Goal: Task Accomplishment & Management: Use online tool/utility

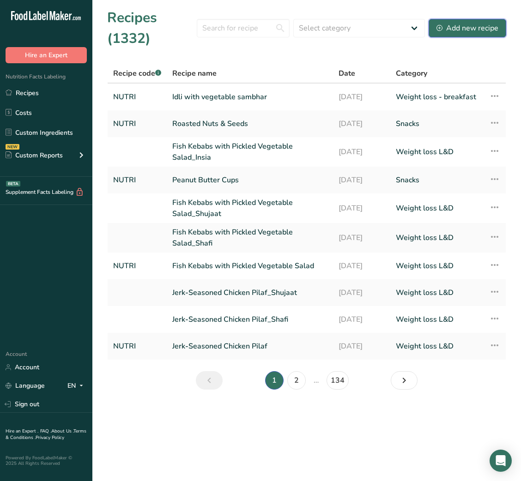
click at [482, 30] on div "Add new recipe" at bounding box center [467, 28] width 62 height 11
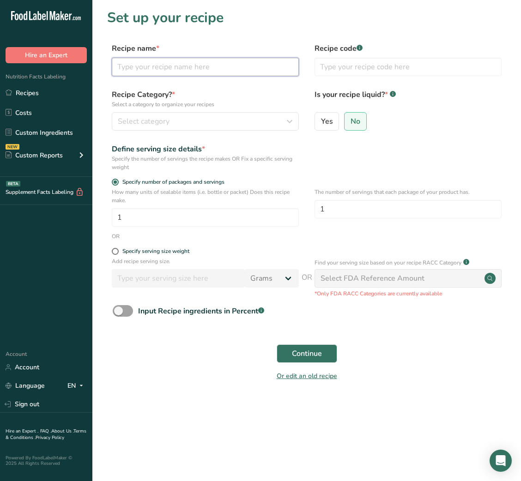
click at [207, 69] on input "text" at bounding box center [205, 67] width 187 height 18
paste input "Whole Grain Blueberry Pancakes"
type input "Whole Grain Blueberry Pancakes"
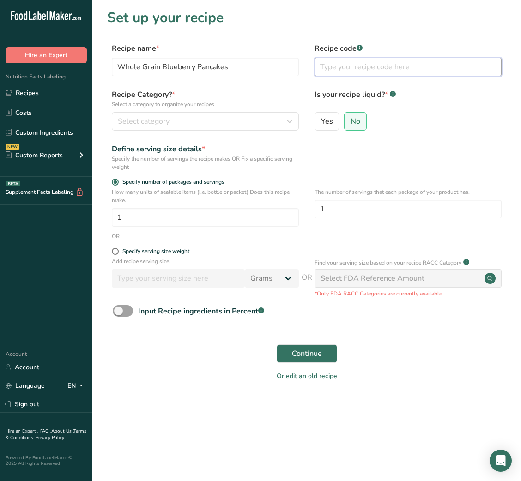
click at [369, 69] on input "text" at bounding box center [408, 67] width 187 height 18
type input "NUTRI"
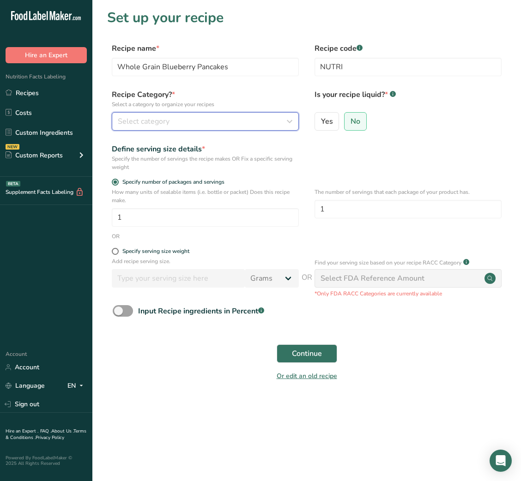
click at [192, 120] on div "Select category" at bounding box center [202, 121] width 169 height 11
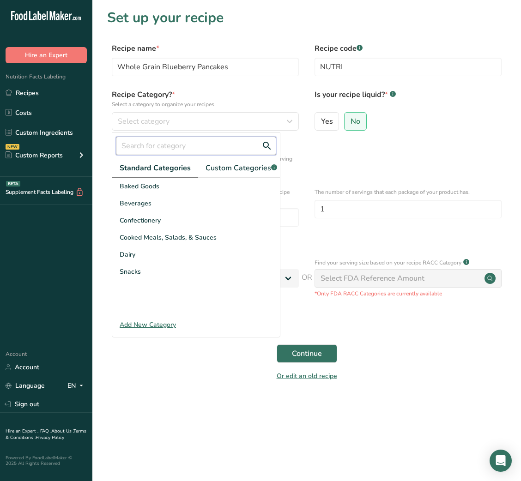
click at [159, 144] on input "text" at bounding box center [196, 146] width 160 height 18
click at [246, 157] on div at bounding box center [196, 146] width 168 height 26
click at [248, 163] on span "Custom Categories .a-a{fill:#347362;}.b-a{fill:#fff;}" at bounding box center [242, 168] width 72 height 11
click at [156, 330] on div "Add New Category" at bounding box center [196, 325] width 168 height 10
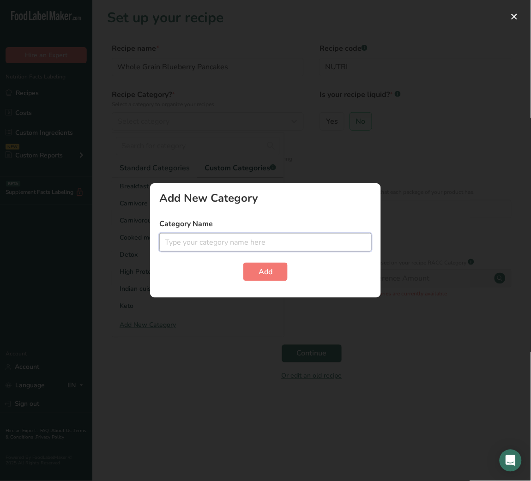
click at [209, 246] on input "text" at bounding box center [265, 242] width 212 height 18
type input "Kid's weight loss plan"
click at [278, 273] on button "Add" at bounding box center [265, 272] width 44 height 18
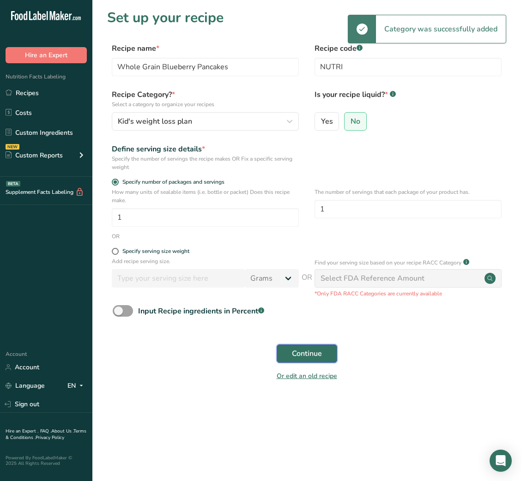
click at [310, 358] on span "Continue" at bounding box center [307, 353] width 30 height 11
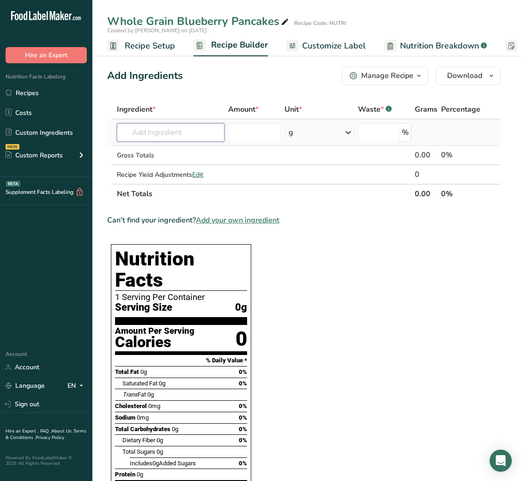
click at [171, 128] on input "text" at bounding box center [171, 132] width 108 height 18
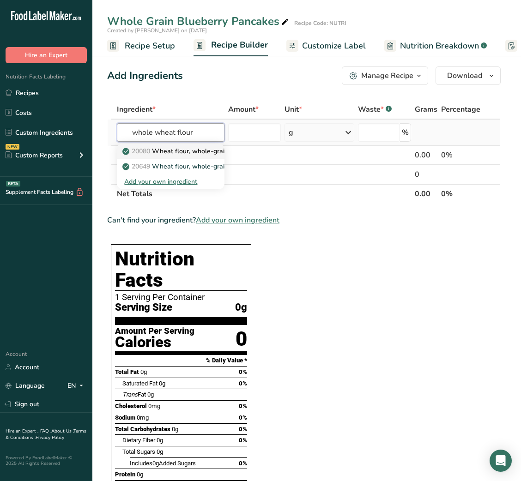
type input "whole wheat flour"
click at [194, 150] on p "20080 Wheat flour, whole-grain" at bounding box center [176, 151] width 104 height 10
type input "Wheat flour, whole-grain"
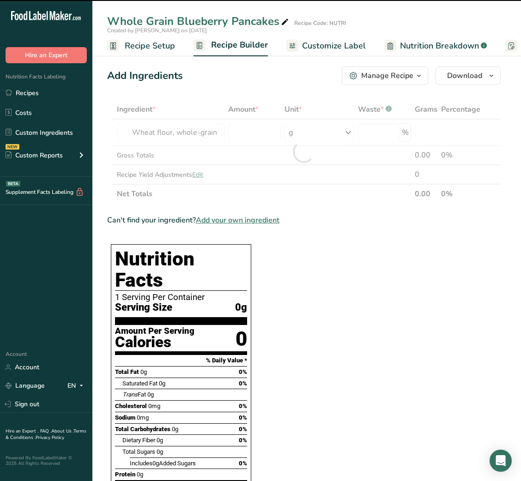
type input "0"
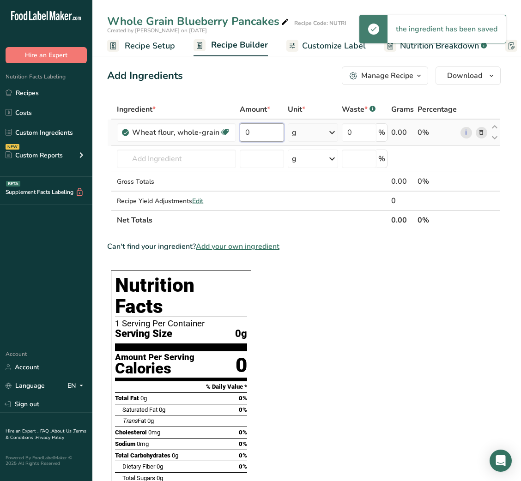
click at [240, 131] on input "0" at bounding box center [262, 132] width 44 height 18
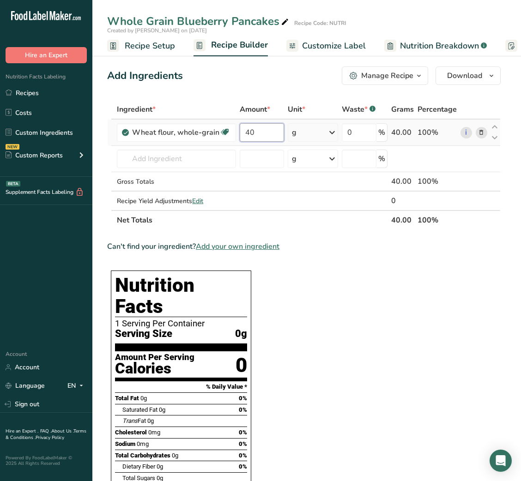
type input "40"
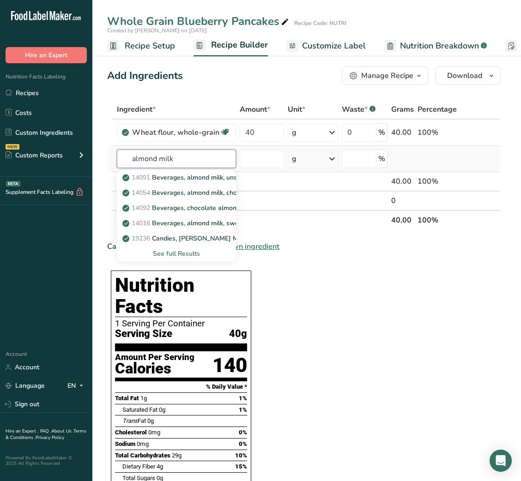
type input "almond milk"
click at [170, 252] on div "See full Results" at bounding box center [176, 254] width 104 height 10
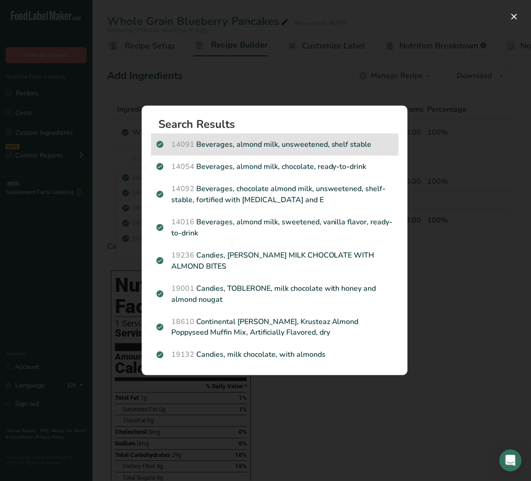
click at [325, 141] on p "14091 Beverages, almond milk, unsweetened, shelf stable" at bounding box center [275, 144] width 236 height 11
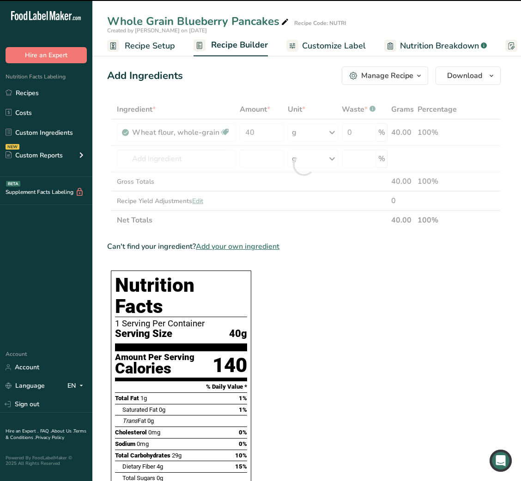
type input "0"
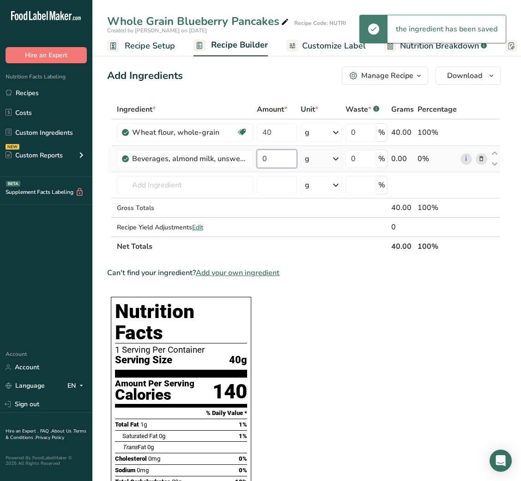
click at [275, 163] on input "0" at bounding box center [277, 159] width 40 height 18
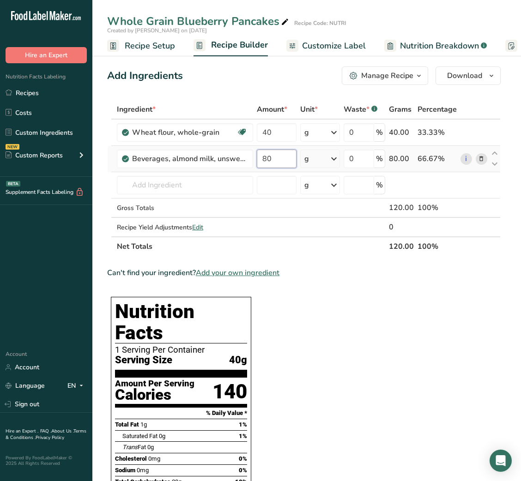
type input "80"
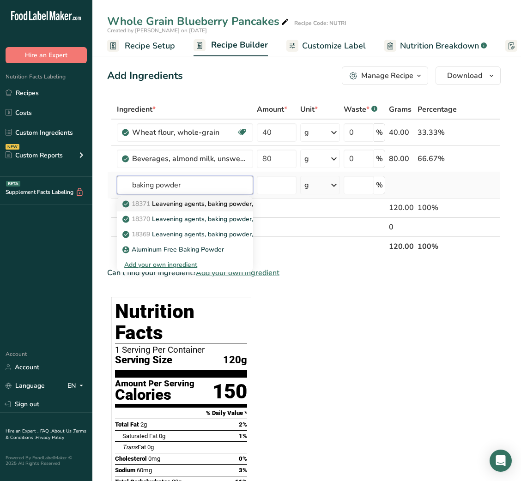
type input "baking powder"
click at [180, 209] on link "18371 Leavening agents, baking powder, low-sodium" at bounding box center [185, 203] width 136 height 15
type input "Leavening agents, baking powder, low-sodium"
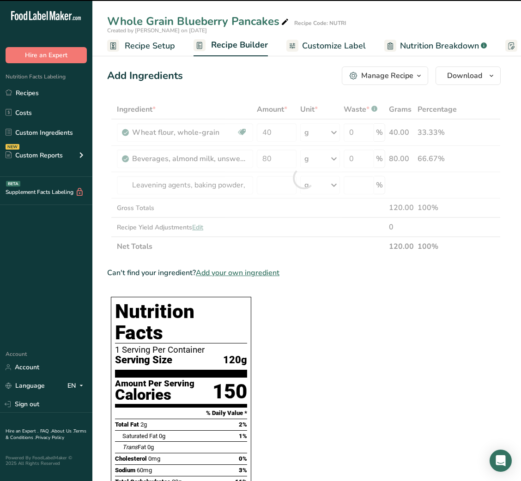
type input "0"
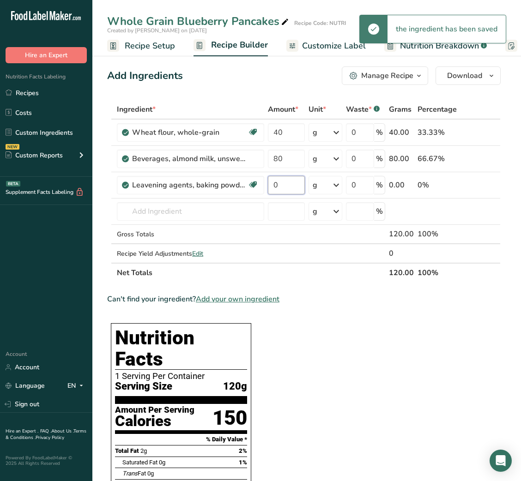
click at [274, 184] on input "0" at bounding box center [286, 185] width 36 height 18
type input "2.5"
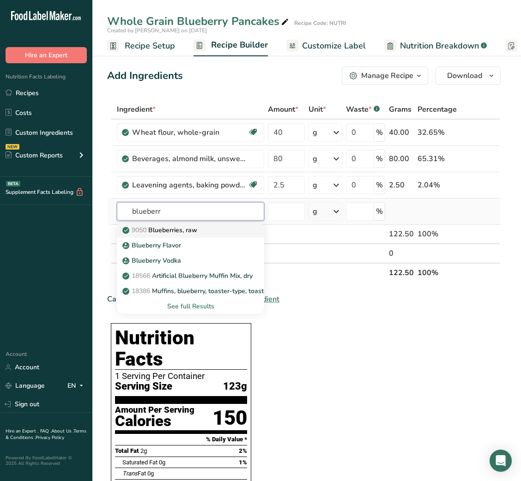
type input "blueberr"
click at [187, 232] on p "9050 Blueberries, raw" at bounding box center [160, 230] width 73 height 10
type input "Blueberries, raw"
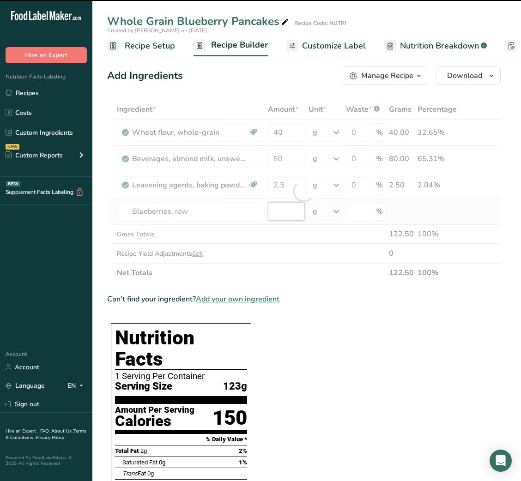
type input "0"
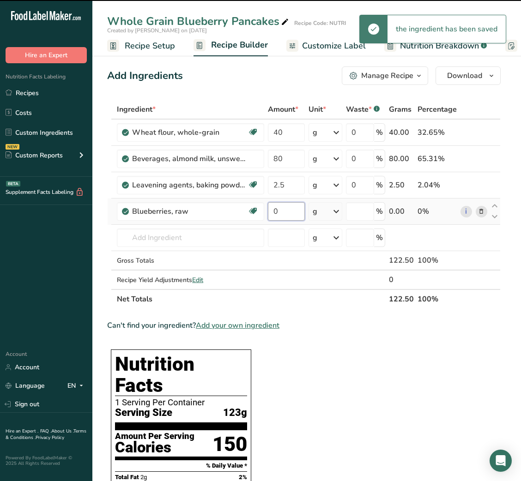
type input "0"
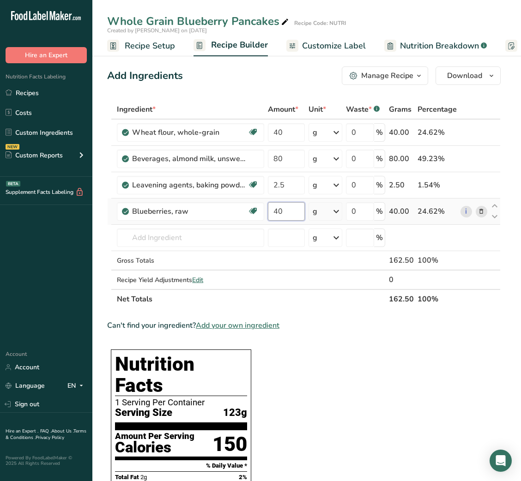
type input "40"
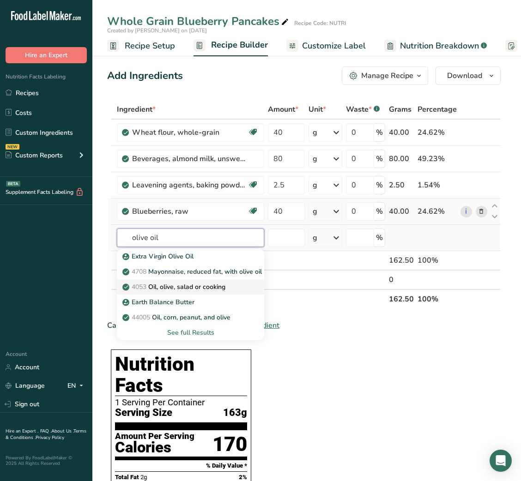
type input "olive oil"
click at [184, 292] on link "4053 Oil, olive, salad or cooking" at bounding box center [190, 286] width 147 height 15
type input "Oil, olive, salad or cooking"
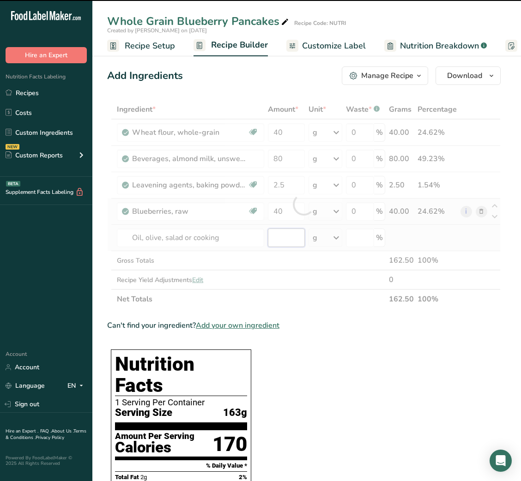
type input "0"
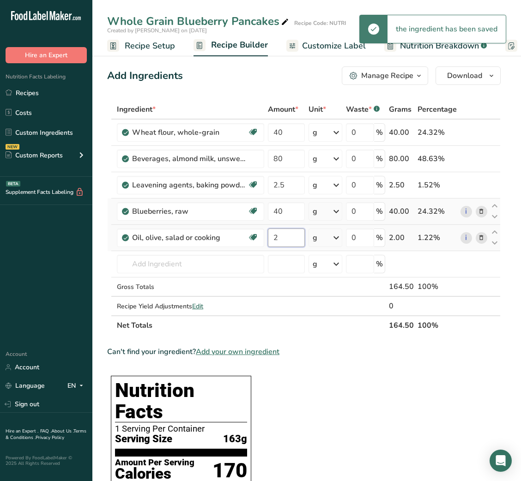
type input "2"
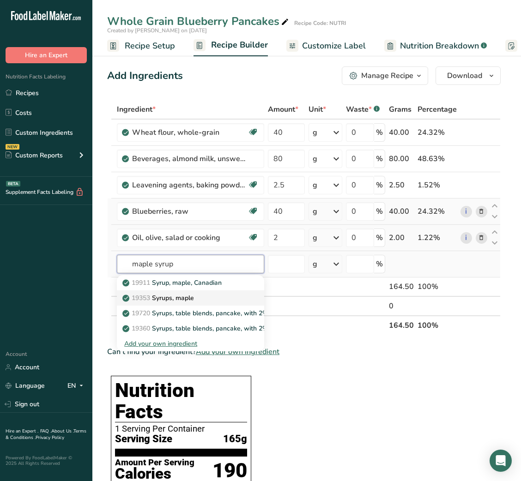
type input "maple syrup"
click at [199, 298] on div "19353 Syrups, maple" at bounding box center [183, 298] width 118 height 10
type input "Syrups, maple"
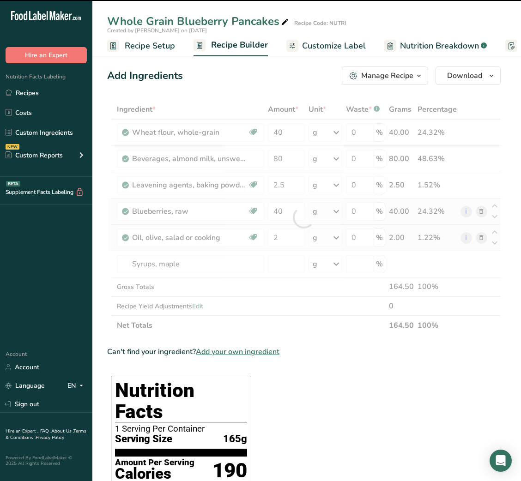
type input "0"
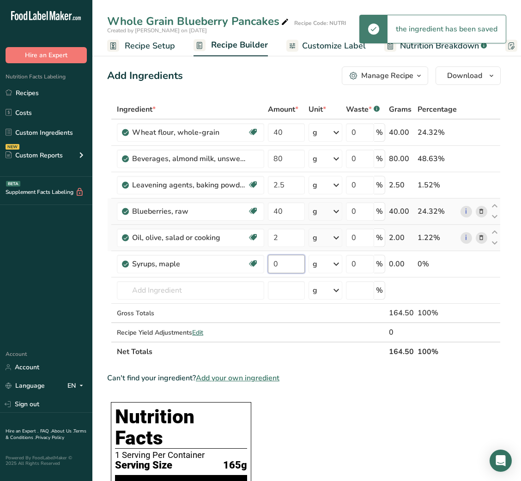
click at [275, 269] on input "0" at bounding box center [286, 264] width 36 height 18
type input "5"
type input "2.5"
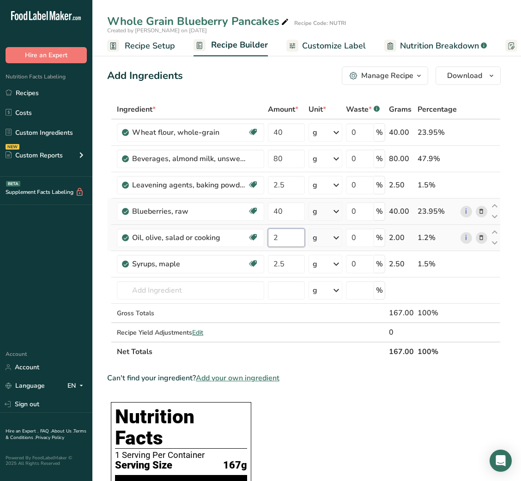
click at [282, 238] on input "2" at bounding box center [286, 238] width 36 height 18
type input "5"
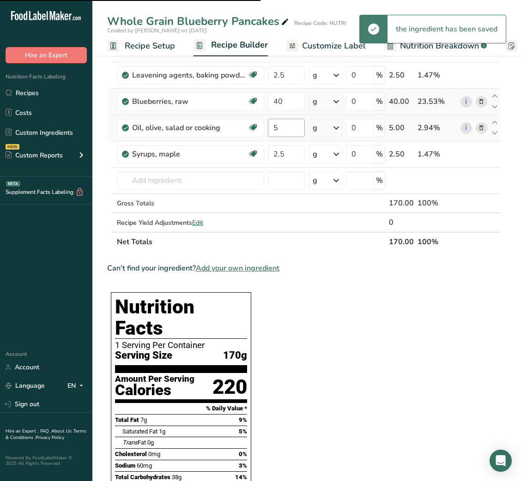
type input "5"
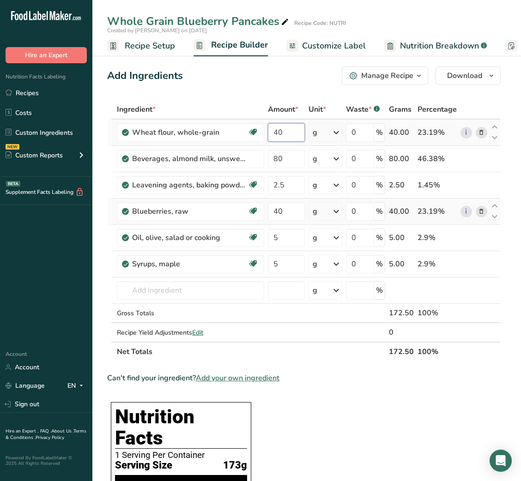
click at [273, 137] on input "40" at bounding box center [286, 132] width 36 height 18
type input "8"
type input "50"
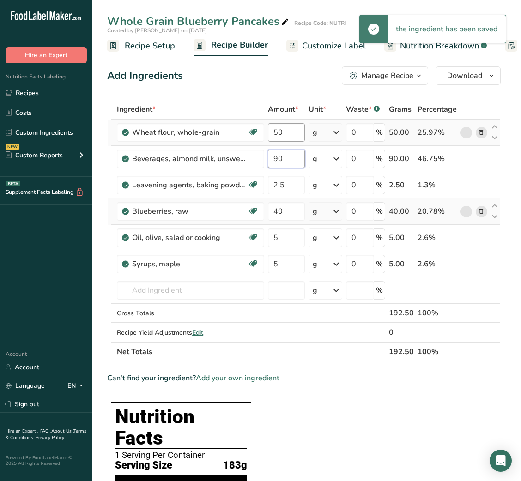
type input "90"
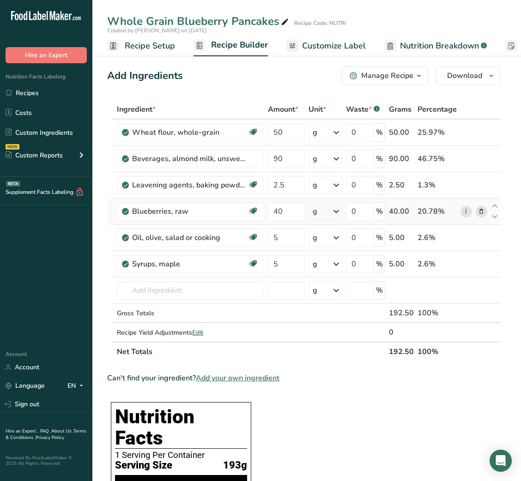
click at [321, 52] on link "Customize Label" at bounding box center [325, 46] width 79 height 21
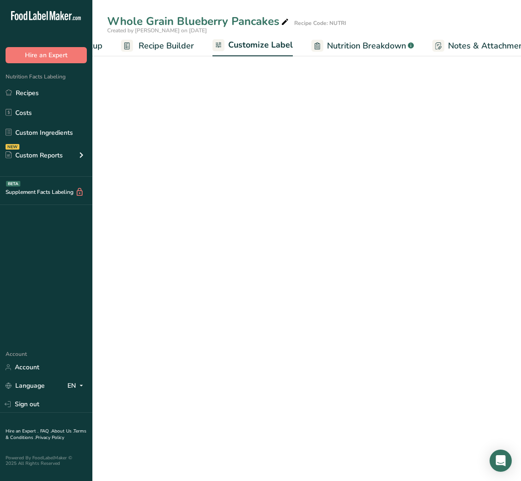
scroll to position [0, 180]
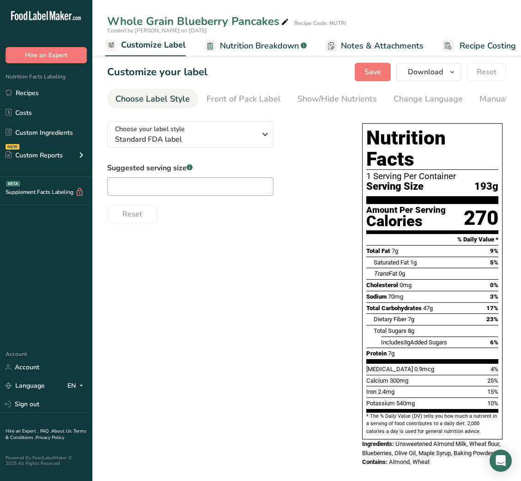
click at [204, 152] on div "Choose your label style Standard FDA label USA (FDA) Standard FDA label Tabular…" at bounding box center [225, 168] width 236 height 109
click at [212, 145] on span "Standard FDA label" at bounding box center [185, 139] width 141 height 11
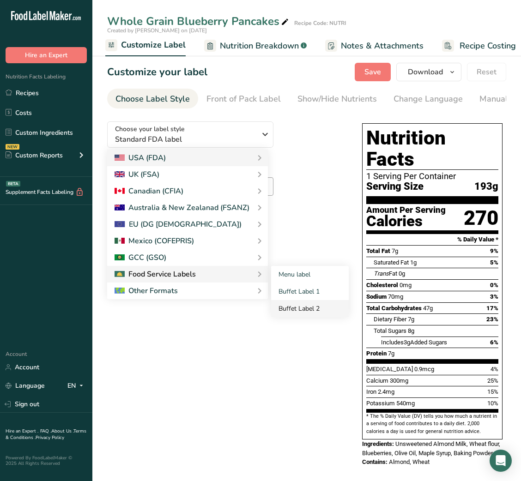
click at [306, 311] on link "Buffet Label 2" at bounding box center [310, 308] width 78 height 17
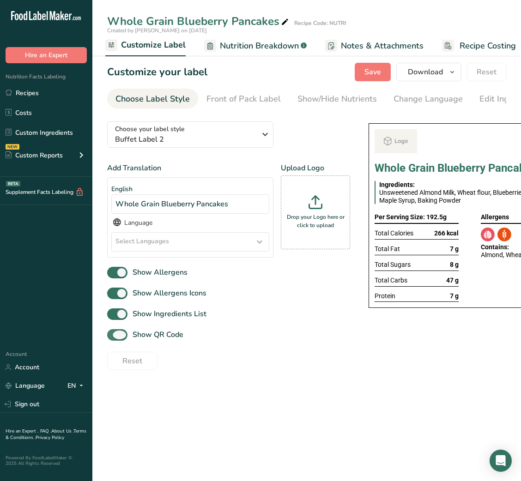
click at [159, 336] on span "Show QR Code" at bounding box center [155, 334] width 56 height 11
click at [113, 336] on input "Show QR Code" at bounding box center [110, 335] width 6 height 6
checkbox input "false"
click at [328, 91] on link "Show/Hide Nutrients" at bounding box center [336, 99] width 79 height 21
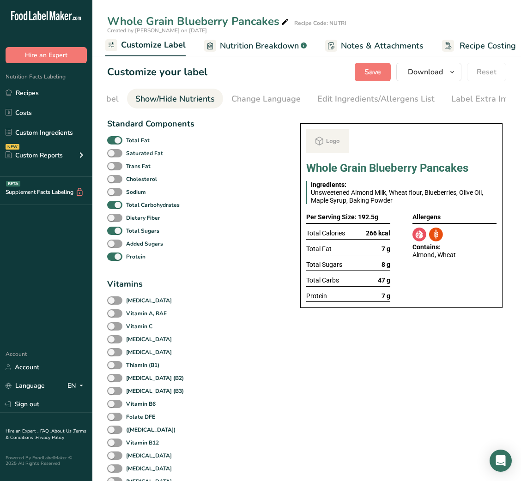
scroll to position [0, 169]
click at [120, 142] on span at bounding box center [114, 140] width 15 height 9
click at [113, 142] on input "Total Fat" at bounding box center [110, 140] width 6 height 6
checkbox input "false"
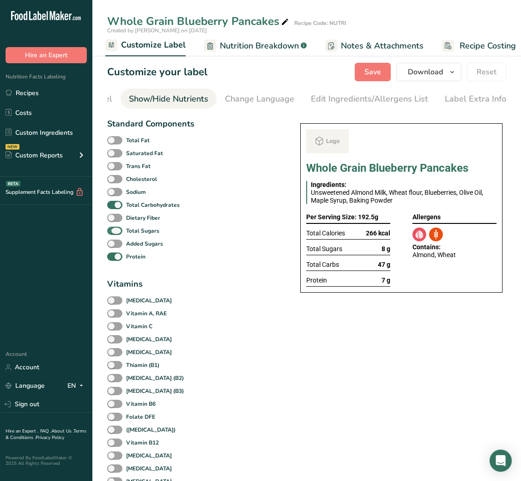
click at [123, 235] on span "Total Sugars" at bounding box center [140, 231] width 37 height 8
click at [113, 234] on input "Total Sugars" at bounding box center [110, 231] width 6 height 6
checkbox input "false"
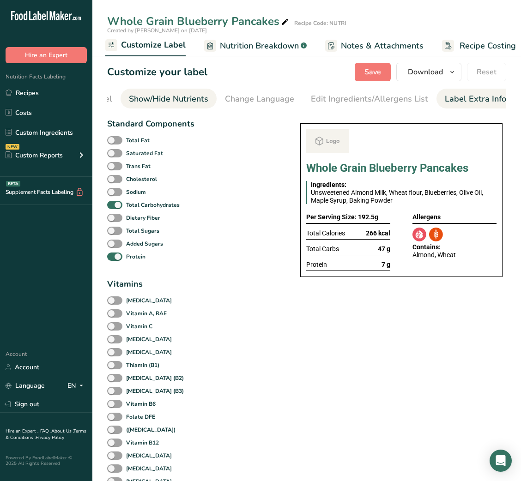
click at [481, 94] on div "Label Extra Info" at bounding box center [475, 99] width 61 height 12
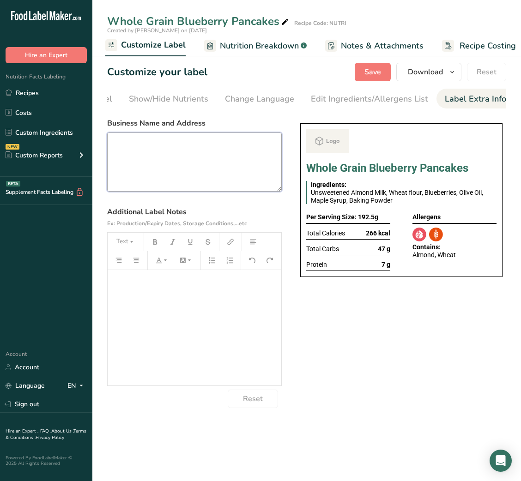
click at [199, 154] on textarea at bounding box center [194, 162] width 175 height 59
paste textarea "USE BY: [DATE] KEEP REFRIGERATED BELOW 5 DEGREE REHEAT BEFORE EATING DINNER"
click at [124, 181] on textarea "USE BY: [DATE] KEEP REFRIGERATED BELOW 5 DEGREE REHEAT BEFORE EATING DINNER" at bounding box center [194, 162] width 175 height 59
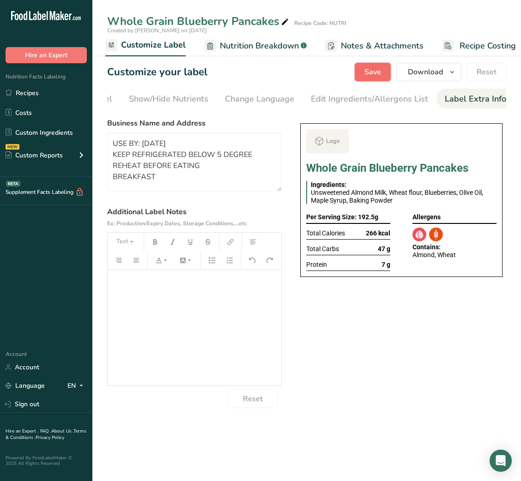
click at [384, 71] on button "Save" at bounding box center [373, 72] width 36 height 18
type textarea "USE BY: [DATE] KEEP REFRIGERATED BELOW 5 DEGREE REHEAT BEFORE EATING BREAKFAST"
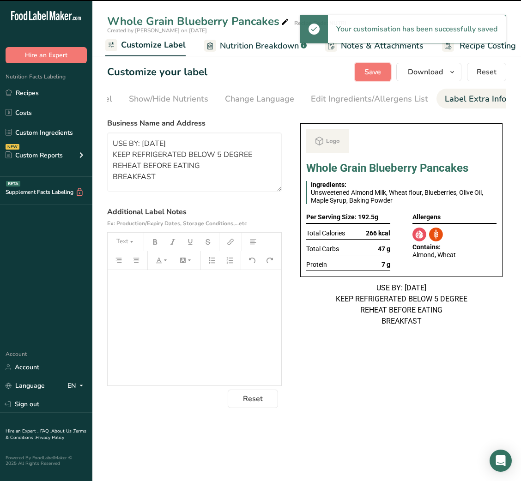
scroll to position [0, 0]
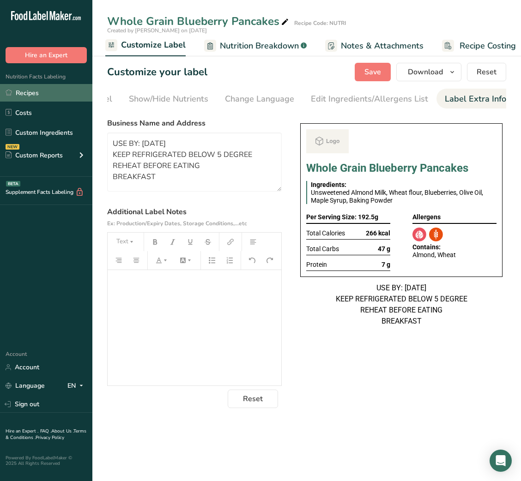
click at [30, 97] on link "Recipes" at bounding box center [46, 93] width 92 height 18
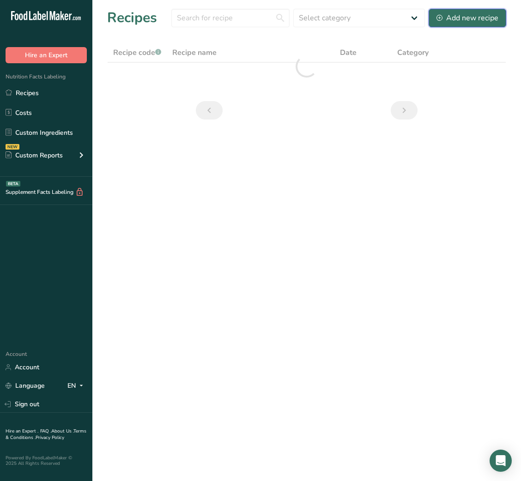
click at [481, 22] on button "Add new recipe" at bounding box center [468, 18] width 78 height 18
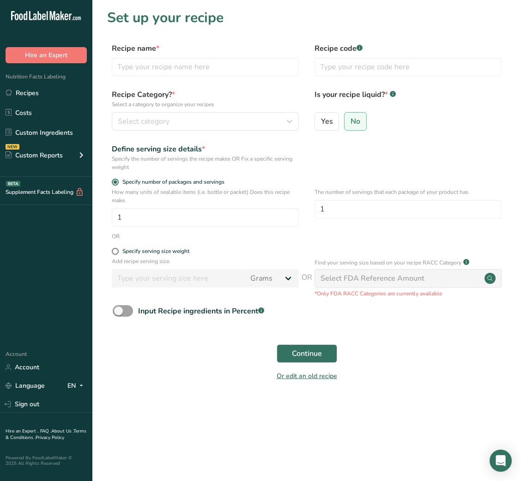
click at [191, 76] on div "Recipe name * Recipe code .a-a{fill:#347362;}.b-a{fill:#fff;}" at bounding box center [306, 62] width 399 height 39
click at [187, 54] on div "Recipe name *" at bounding box center [205, 59] width 187 height 33
click at [183, 73] on input "text" at bounding box center [205, 67] width 187 height 18
paste input "Grilled Chicken & Veggie Wrap"
type input "Grilled Chicken & Veggie Wrap"
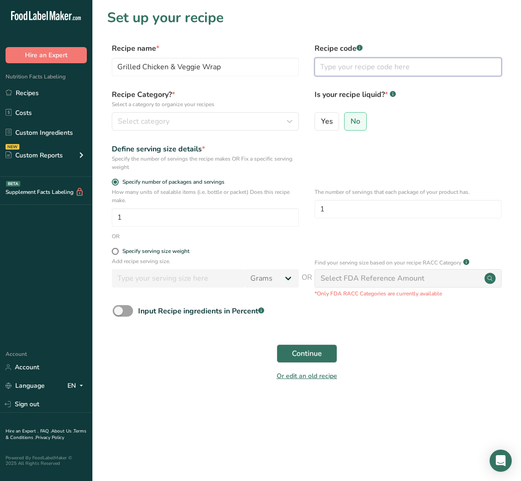
click at [360, 76] on input "text" at bounding box center [408, 67] width 187 height 18
type input "NUTRI"
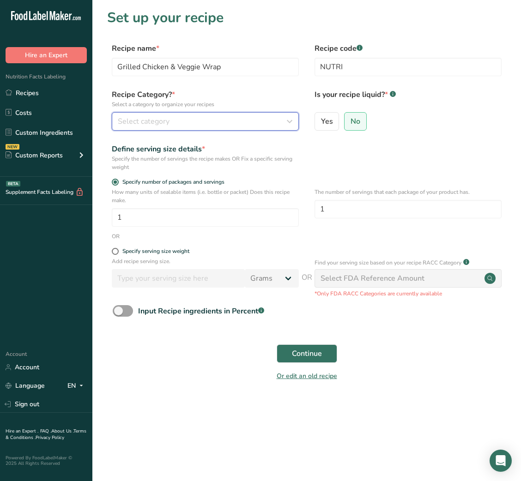
click at [281, 117] on div "Select category" at bounding box center [202, 121] width 169 height 11
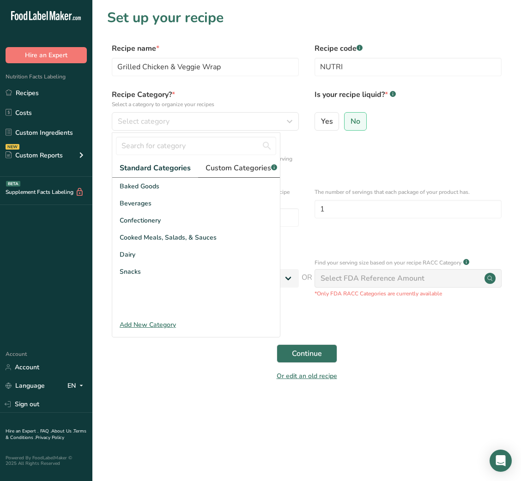
click at [240, 166] on span "Custom Categories .a-a{fill:#347362;}.b-a{fill:#fff;}" at bounding box center [242, 168] width 72 height 11
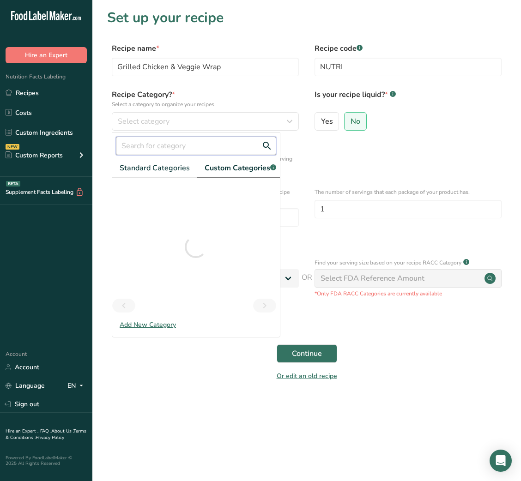
click at [187, 143] on input "text" at bounding box center [196, 146] width 160 height 18
type input "KID"
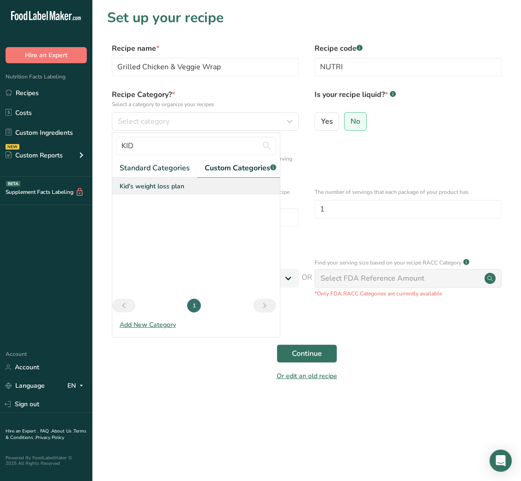
click at [142, 195] on div "Kid's weight loss plan" at bounding box center [196, 186] width 168 height 17
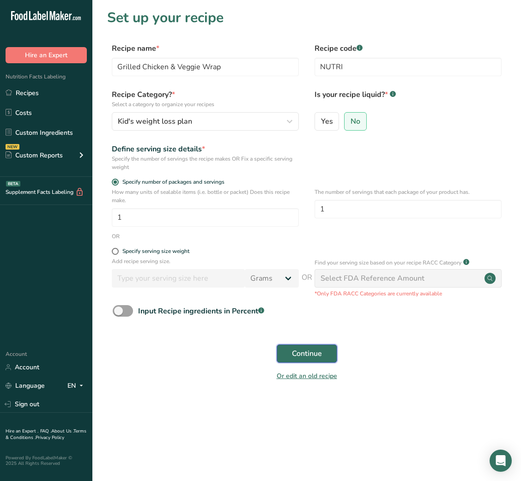
click at [303, 359] on span "Continue" at bounding box center [307, 353] width 30 height 11
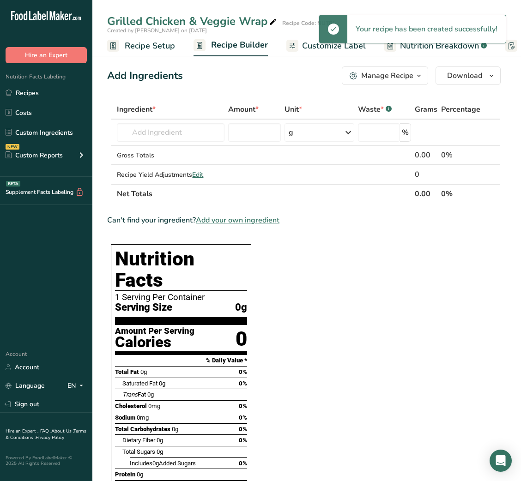
click at [304, 80] on div "Add Ingredients Manage Recipe Delete Recipe Duplicate Recipe Scale Recipe Save …" at bounding box center [303, 76] width 393 height 18
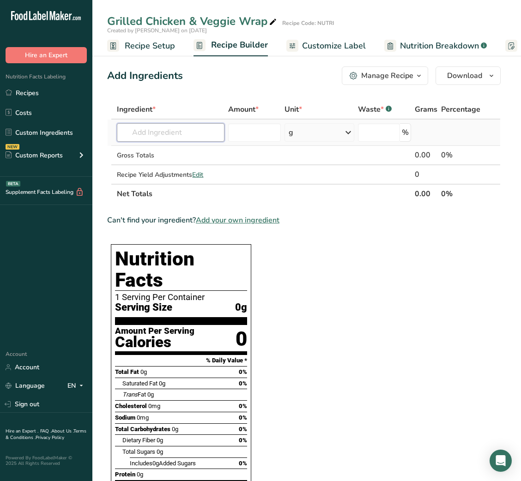
click at [178, 129] on input "text" at bounding box center [171, 132] width 108 height 18
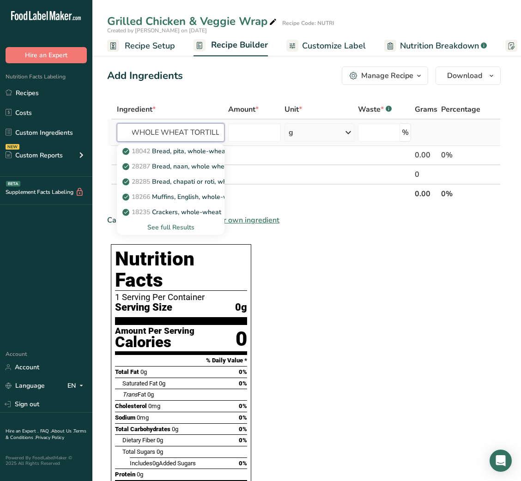
scroll to position [0, 6]
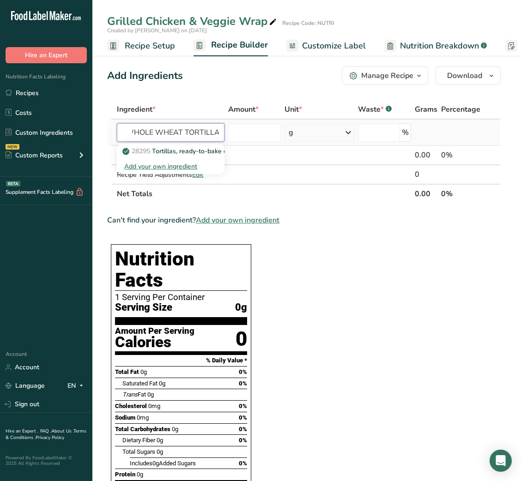
click at [177, 124] on input "WHOLE WHEAT TORTILLA" at bounding box center [171, 132] width 108 height 18
type input "WHOLE WHEAT TORTILLA"
click at [180, 146] on p "28295 Tortillas, ready-to-bake or -fry, whole wheat" at bounding box center [204, 151] width 160 height 10
type input "Tortillas, ready-to-bake or -fry, whole wheat"
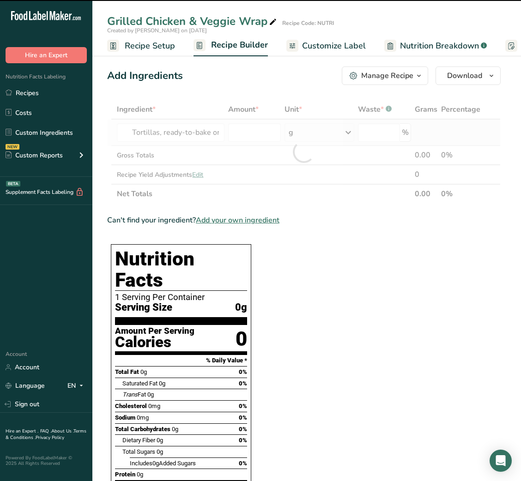
type input "0"
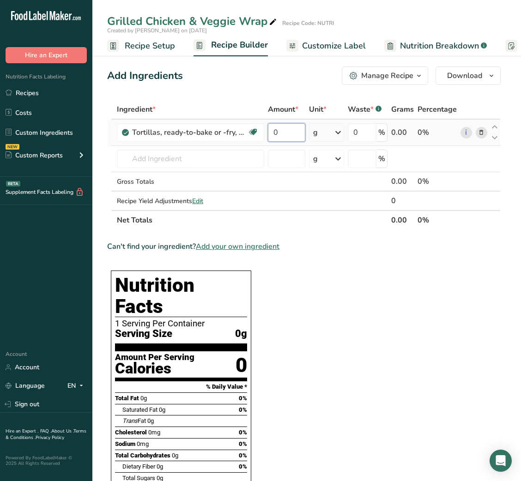
click at [278, 132] on input "0" at bounding box center [286, 132] width 37 height 18
type input "50"
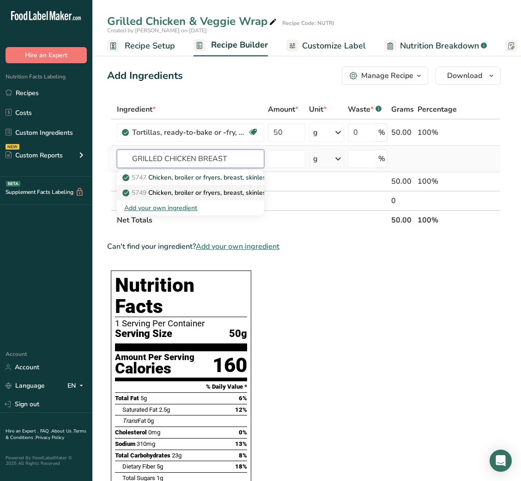
type input "GRILLED CHICKEN BREAST"
click at [198, 196] on p "5749 Chicken, broiler or fryers, breast, skinless, boneless, meat only, with ad…" at bounding box center [281, 193] width 315 height 10
type input "Chicken, broiler or fryers, breast, skinless, boneless, meat only, with added s…"
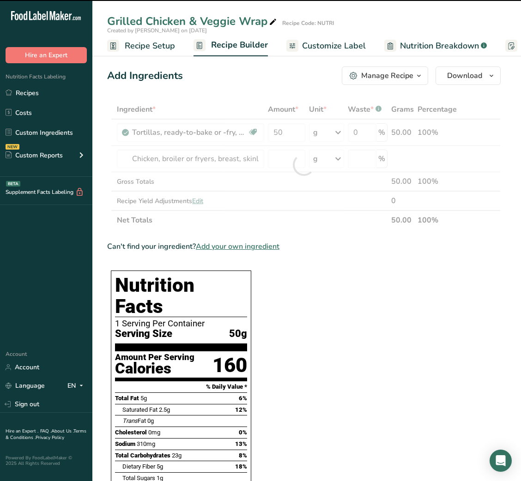
type input "0"
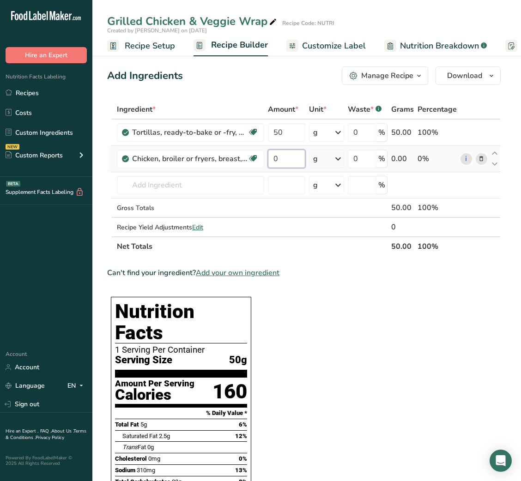
click at [282, 163] on input "0" at bounding box center [286, 159] width 37 height 18
type input "100"
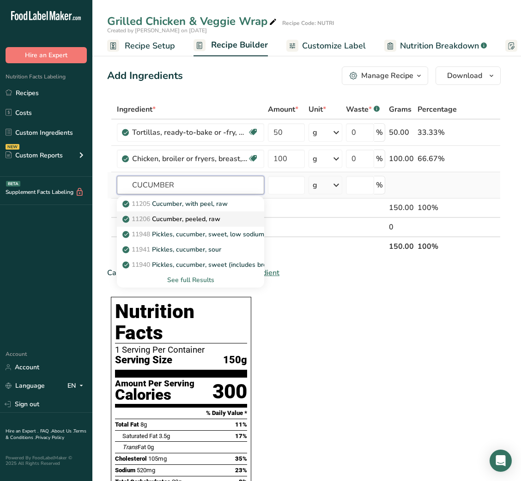
type input "CUCUMBER"
click at [194, 215] on p "11206 Cucumber, peeled, raw" at bounding box center [172, 219] width 96 height 10
type input "Cucumber, peeled, raw"
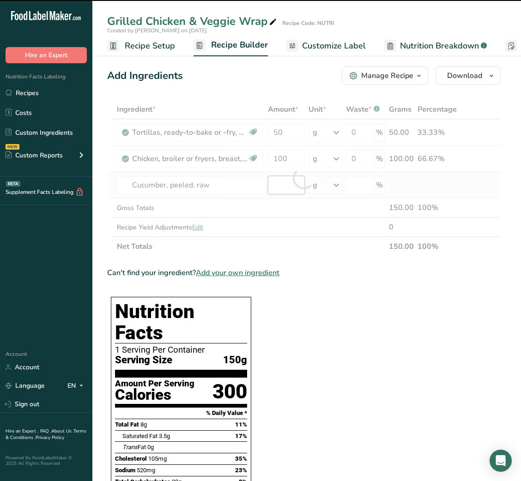
type input "0"
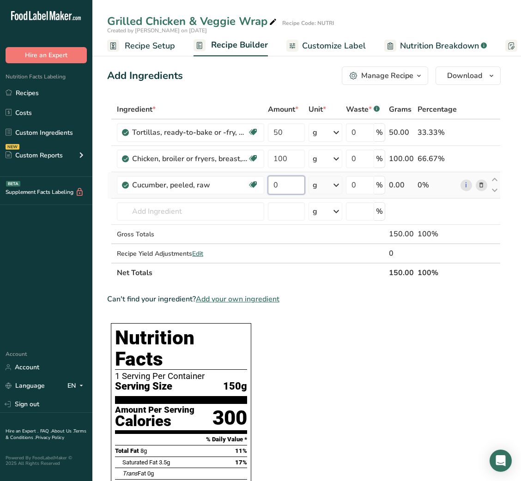
click at [276, 185] on input "0" at bounding box center [286, 185] width 36 height 18
type input "30"
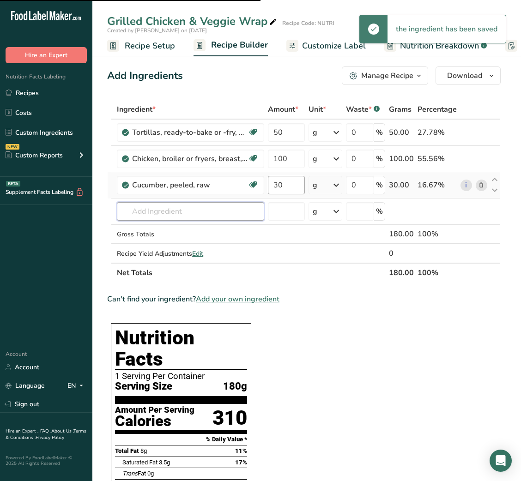
type input "T"
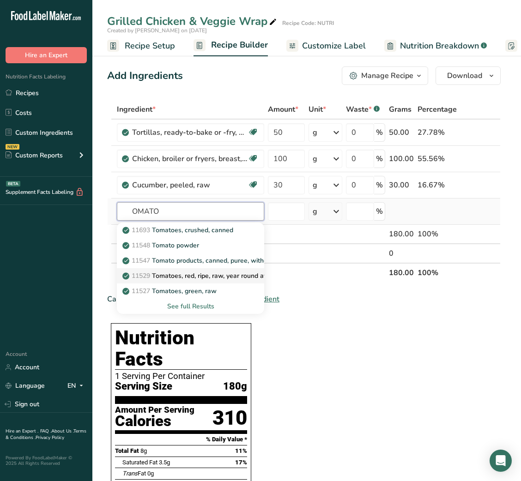
type input "OMATO"
click at [192, 274] on p "11529 Tomatoes, red, ripe, raw, year round average" at bounding box center [204, 276] width 160 height 10
type input "Tomatoes, red, ripe, raw, year round average"
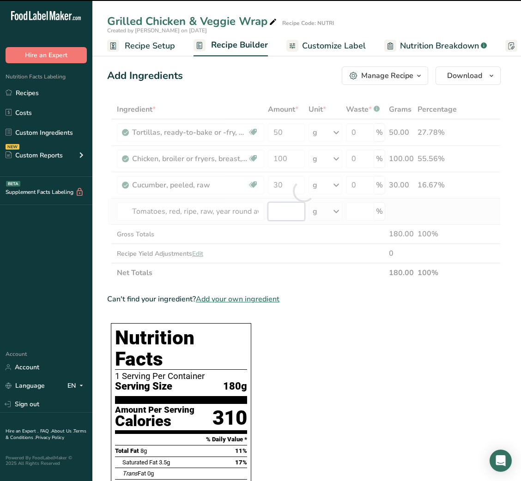
type input "0"
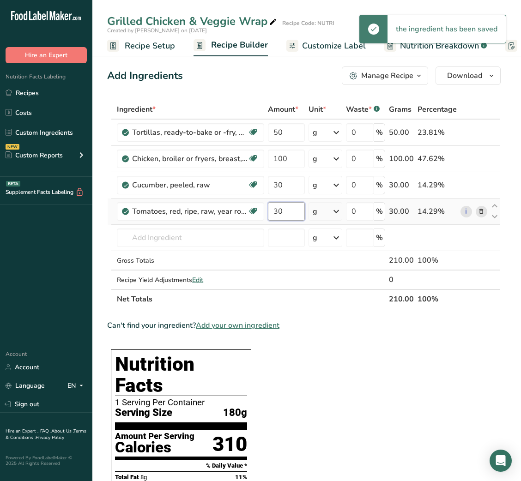
type input "30"
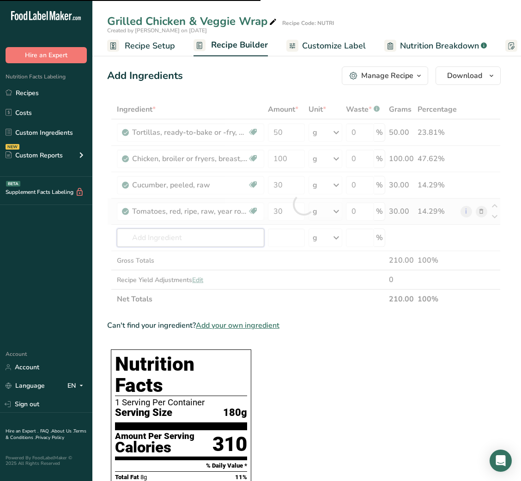
type input "L"
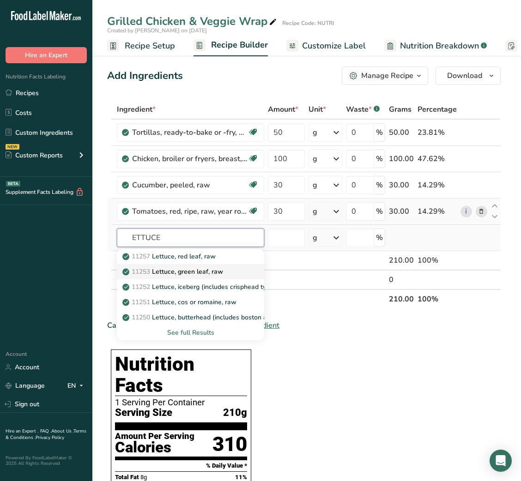
type input "ETTUCE"
click at [190, 272] on p "11253 Lettuce, green leaf, raw" at bounding box center [173, 272] width 99 height 10
type input "Lettuce, green leaf, raw"
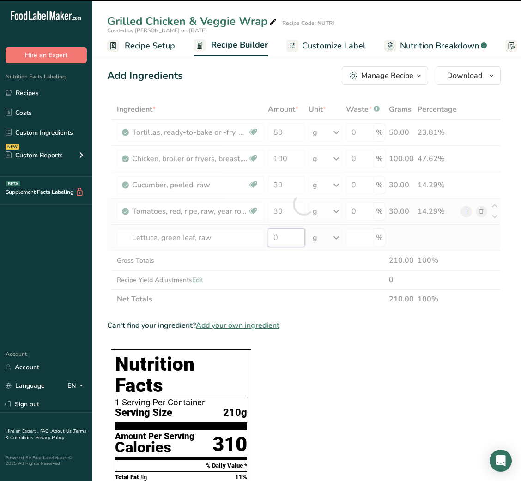
type input "2"
type input "0"
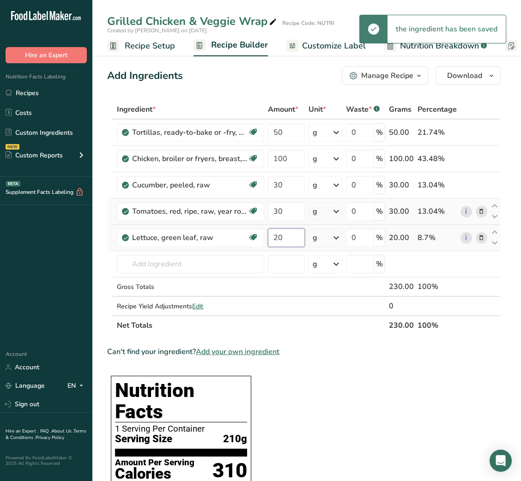
type input "20"
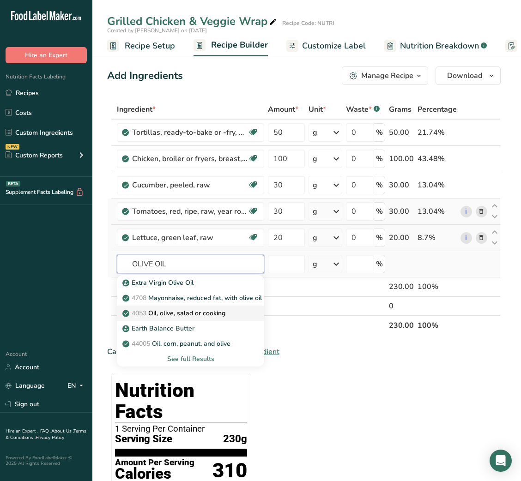
type input "OLIVE OIL"
click at [190, 311] on p "4053 Oil, olive, salad or cooking" at bounding box center [174, 314] width 101 height 10
type input "Oil, olive, salad or cooking"
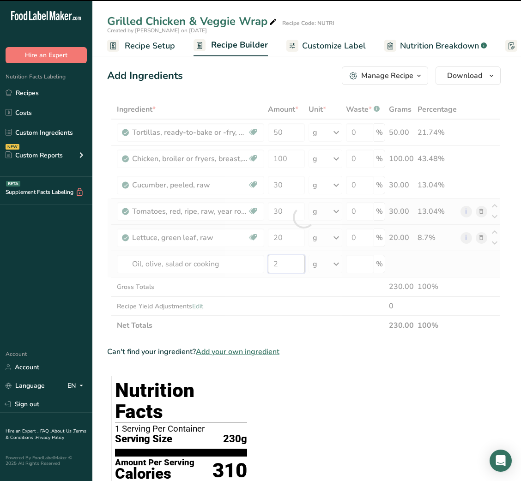
type input "0"
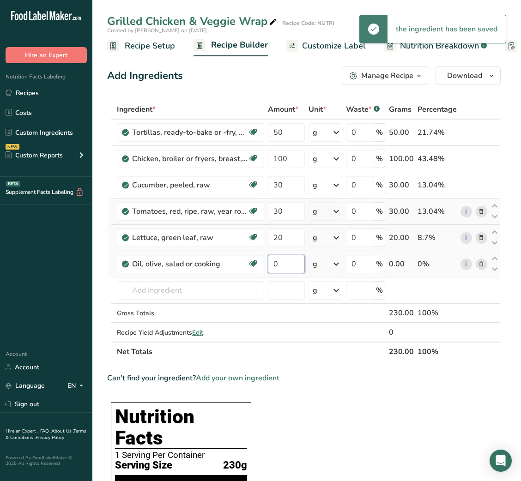
type input "0"
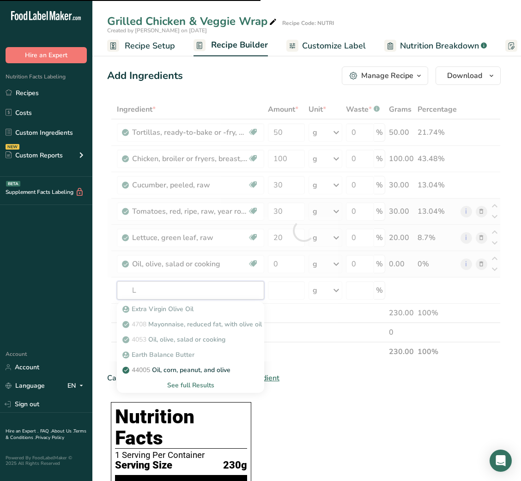
type input "LE"
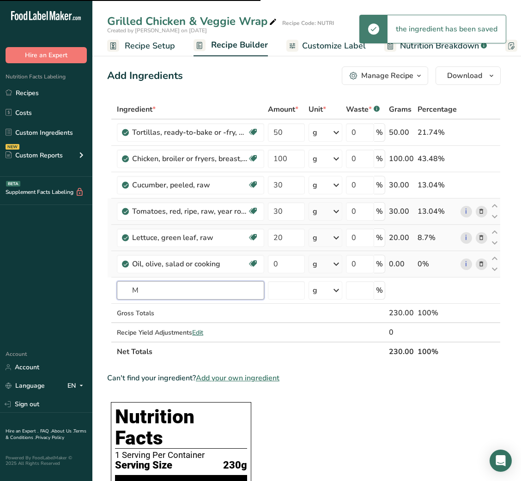
type input "MO"
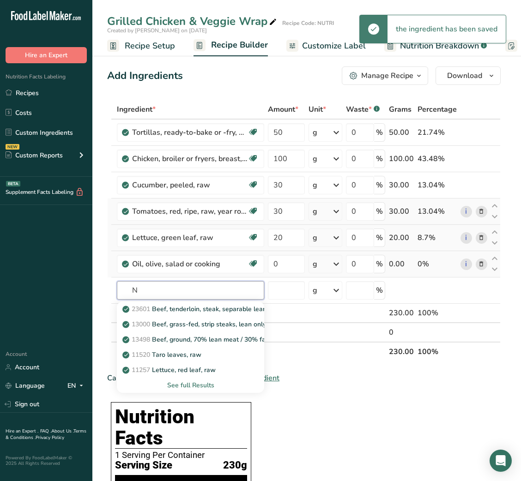
type input "N"
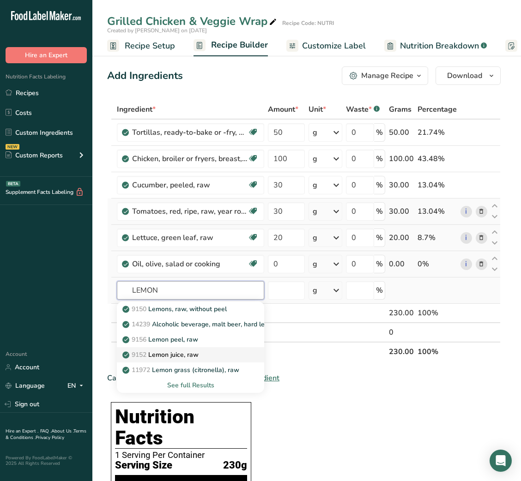
type input "LEMON"
click at [182, 349] on link "9152 Lemon juice, raw" at bounding box center [190, 354] width 147 height 15
type input "Lemon juice, raw"
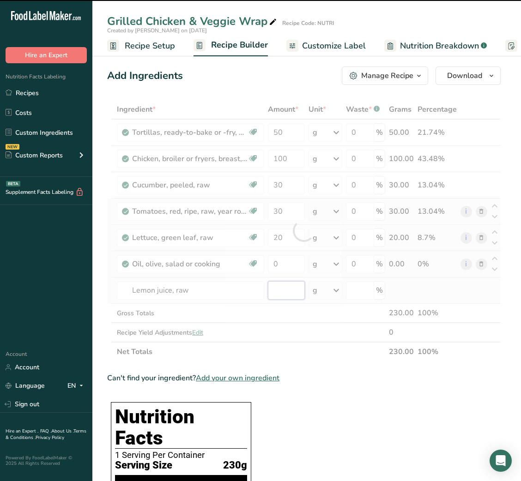
type input "0"
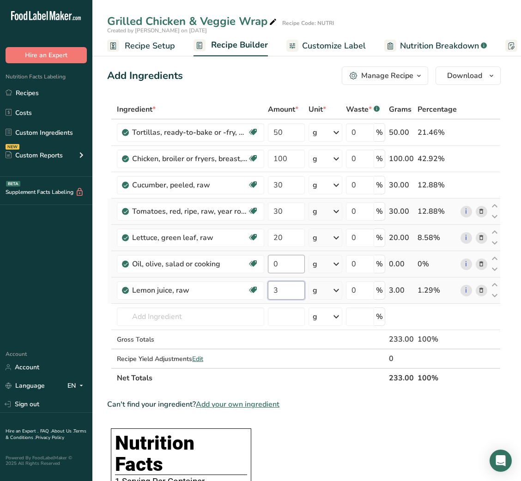
type input "3"
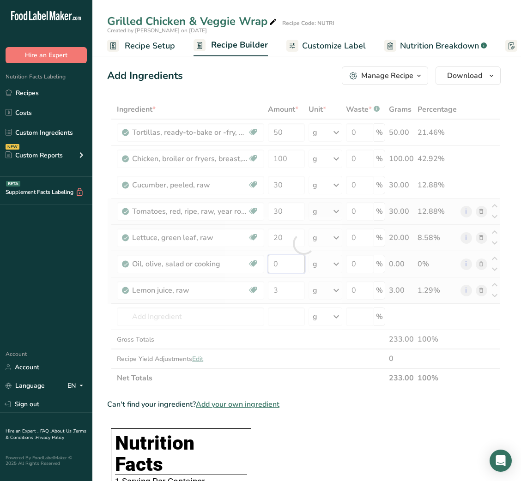
click at [273, 261] on div "Ingredient * Amount * Unit * Waste * .a-a{fill:#347362;}.b-a{fill:#fff;} Grams …" at bounding box center [303, 244] width 393 height 288
click at [273, 261] on div at bounding box center [303, 244] width 393 height 288
click at [273, 262] on div at bounding box center [303, 244] width 393 height 288
click at [273, 262] on input "0" at bounding box center [286, 264] width 36 height 18
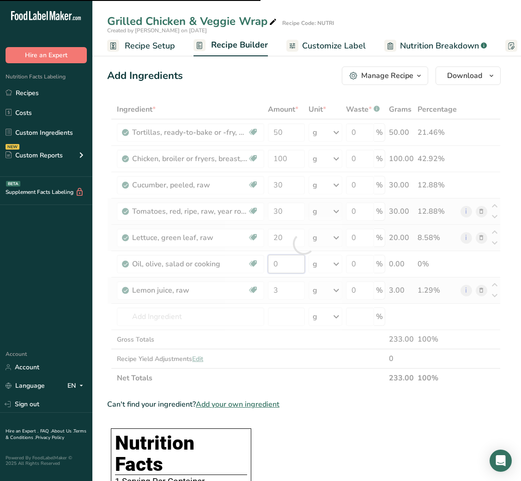
click at [273, 262] on input "0" at bounding box center [286, 264] width 36 height 18
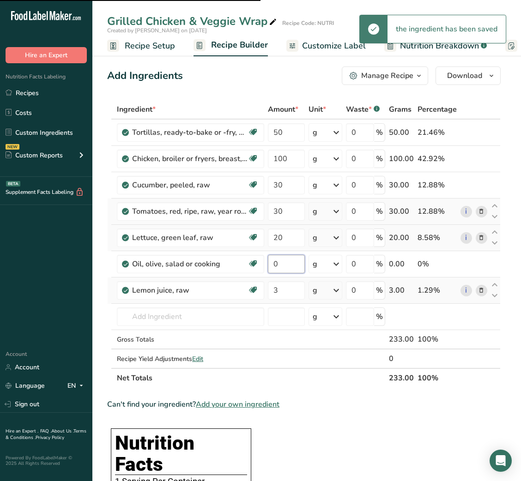
click at [273, 262] on input "0" at bounding box center [286, 264] width 36 height 18
type input "2"
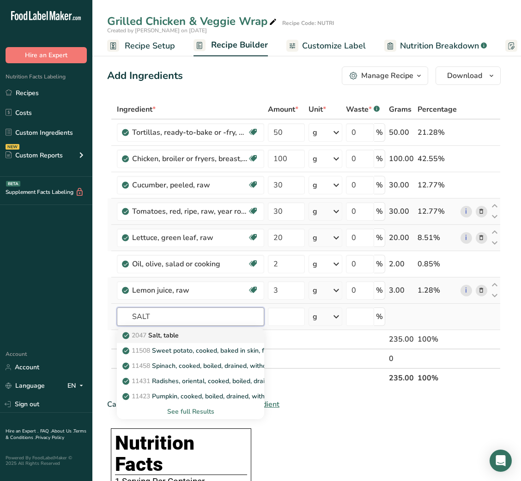
type input "SALT"
click at [209, 334] on div "2047 Salt, table" at bounding box center [183, 336] width 118 height 10
type input "Salt, table"
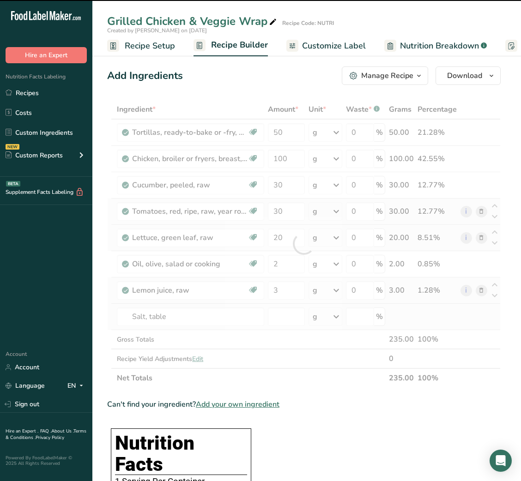
type input "0"
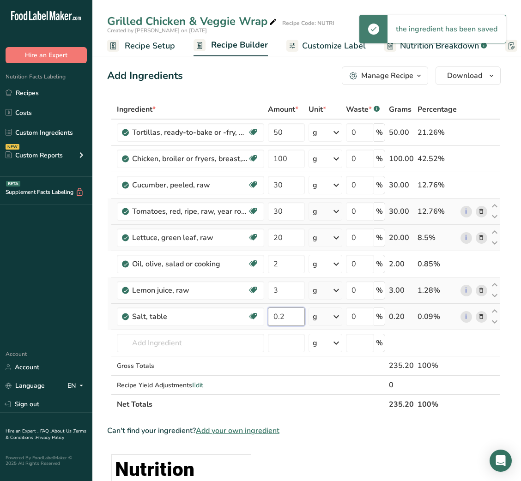
type input "0.2"
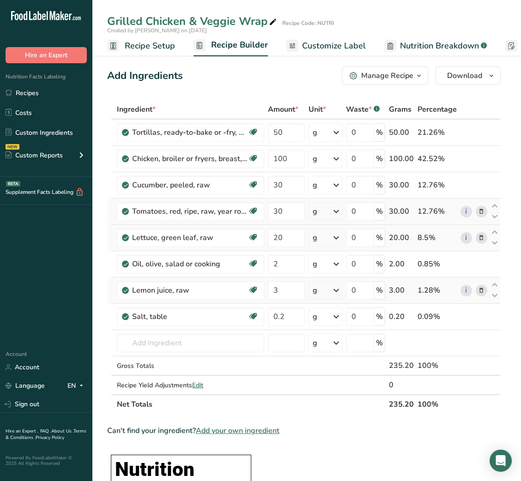
click at [327, 44] on span "Customize Label" at bounding box center [334, 46] width 64 height 12
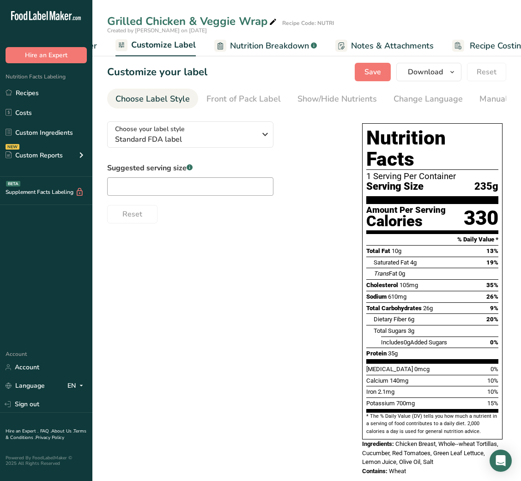
scroll to position [0, 180]
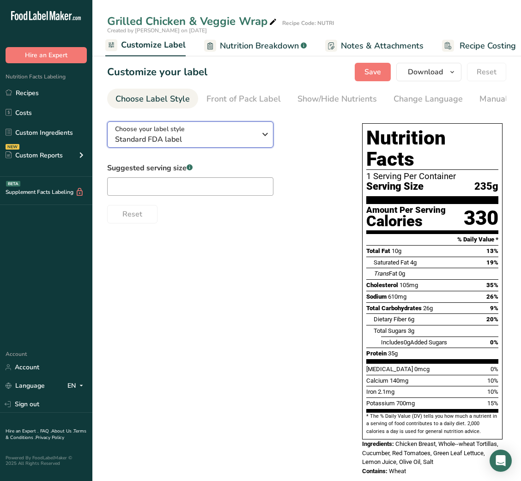
click at [209, 139] on span "Standard FDA label" at bounding box center [185, 139] width 141 height 11
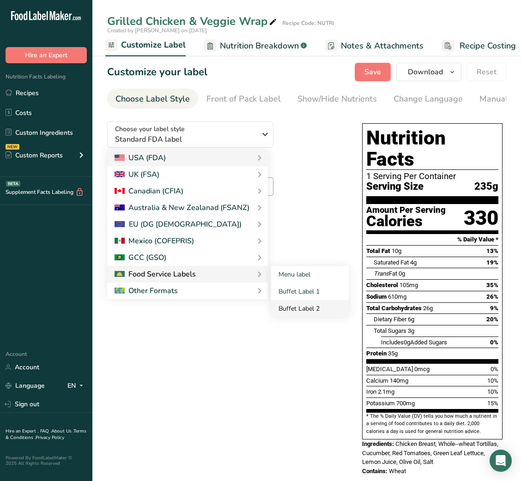
click at [296, 313] on link "Buffet Label 2" at bounding box center [310, 308] width 78 height 17
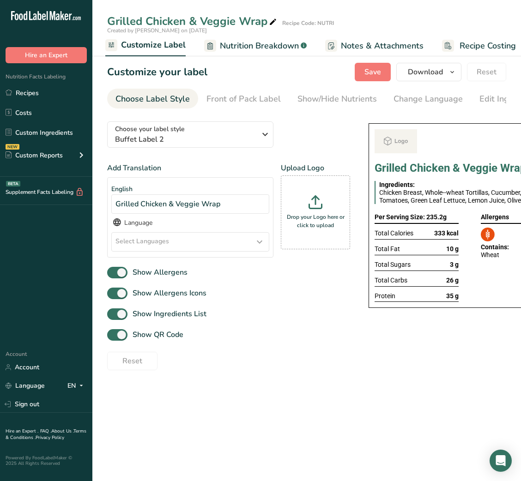
click at [307, 312] on div "Choose your label style Buffet Label 2 USA (FDA) Standard FDA label Tabular FDA…" at bounding box center [228, 242] width 243 height 256
click at [133, 340] on span "Show QR Code" at bounding box center [155, 334] width 56 height 11
click at [113, 338] on input "Show QR Code" at bounding box center [110, 335] width 6 height 6
checkbox input "false"
click at [341, 94] on div "Show/Hide Nutrients" at bounding box center [336, 99] width 79 height 12
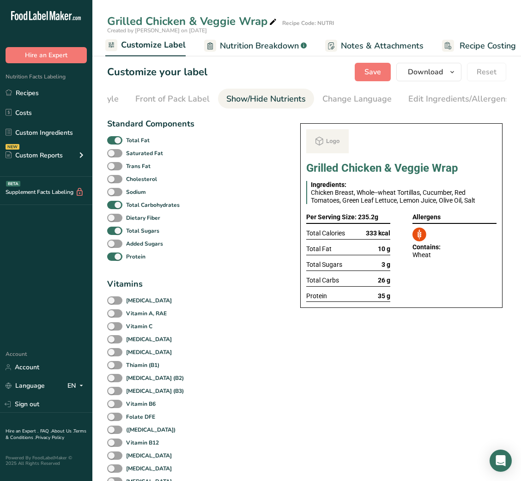
click at [341, 94] on ul "Choose Label Style Front of Pack Label Show/Hide Nutrients Change Language Manu…" at bounding box center [235, 99] width 399 height 20
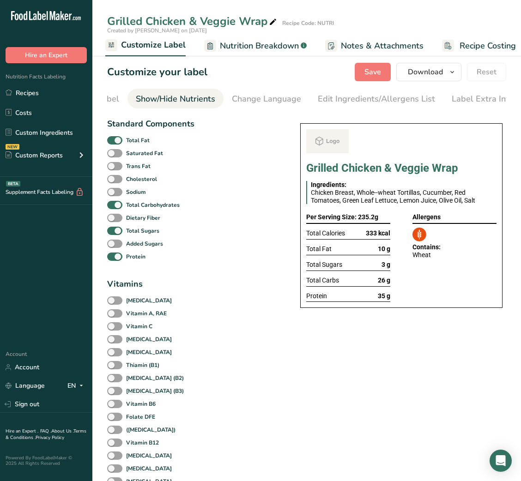
scroll to position [0, 169]
click at [132, 138] on b "Total Fat" at bounding box center [138, 140] width 24 height 8
click at [113, 138] on input "Total Fat" at bounding box center [110, 140] width 6 height 6
checkbox input "false"
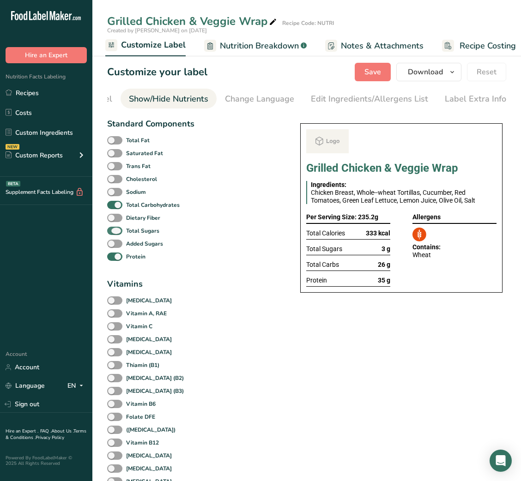
click at [128, 232] on b "Total Sugars" at bounding box center [142, 231] width 33 height 8
click at [113, 232] on input "Total Sugars" at bounding box center [110, 231] width 6 height 6
checkbox input "false"
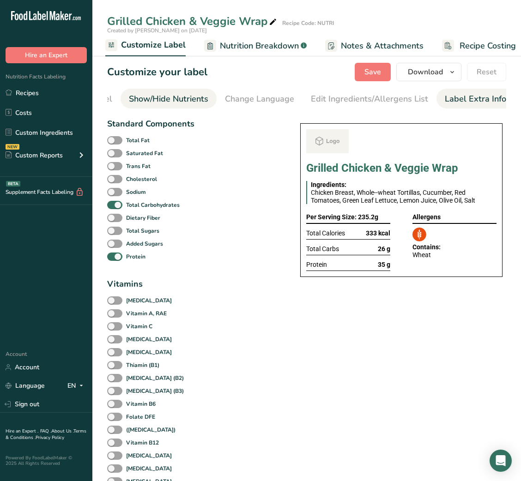
click at [484, 96] on div "Label Extra Info" at bounding box center [475, 99] width 61 height 12
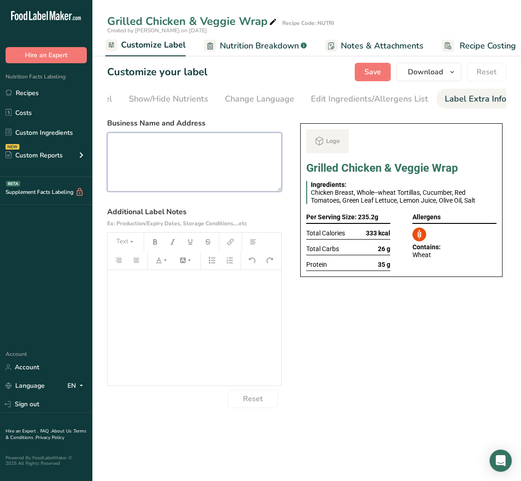
click at [217, 163] on textarea at bounding box center [194, 162] width 175 height 59
paste textarea "USE BY: [DATE] KEEP REFRIGERATED BELOW 5 DEGREE REHEAT BEFORE EATING DINNER"
click at [126, 177] on textarea "USE BY: [DATE] KEEP REFRIGERATED BELOW 5 DEGREE REHEAT BEFORE EATING DINNER" at bounding box center [194, 162] width 175 height 59
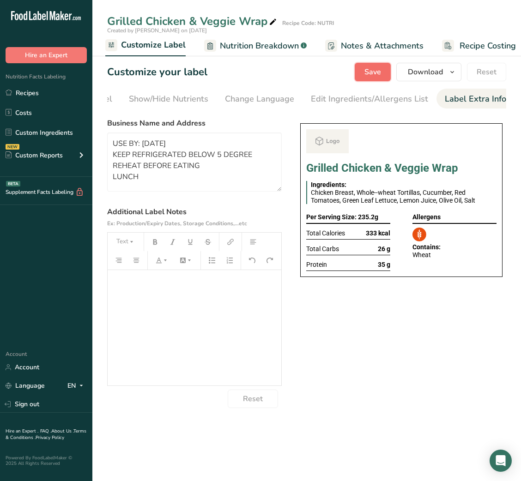
click at [375, 75] on span "Save" at bounding box center [372, 72] width 17 height 11
type textarea "USE BY: 26/08/2025 KEEP REFRIGERATED BELOW 5 DEGREE REHEAT BEFORE EATING LUNCH"
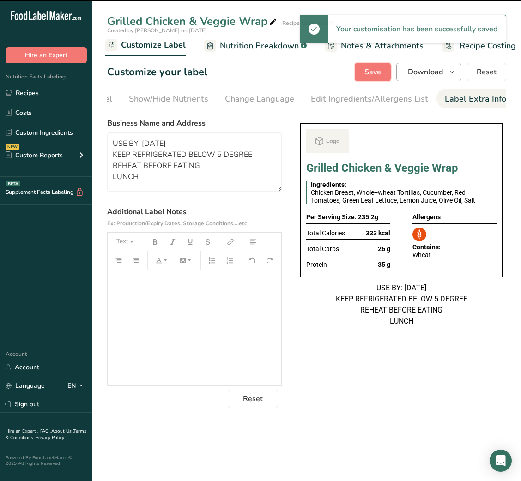
scroll to position [0, 0]
click at [436, 76] on span "Download" at bounding box center [425, 72] width 35 height 11
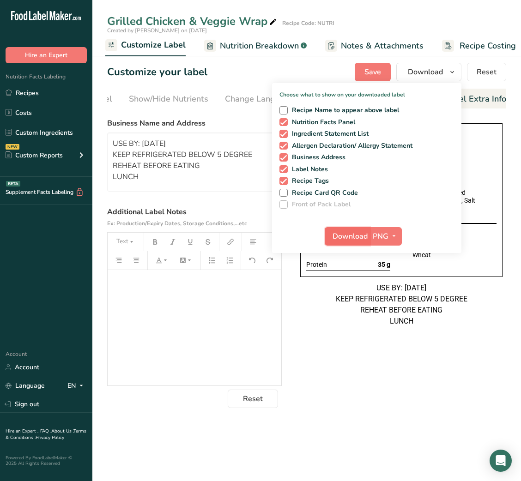
click at [359, 228] on button "Download" at bounding box center [347, 236] width 45 height 18
click at [37, 95] on link "Recipes" at bounding box center [46, 93] width 92 height 18
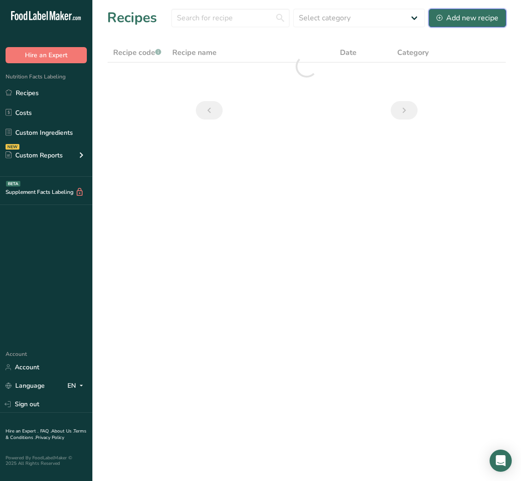
click at [486, 19] on div "Add new recipe" at bounding box center [467, 17] width 62 height 11
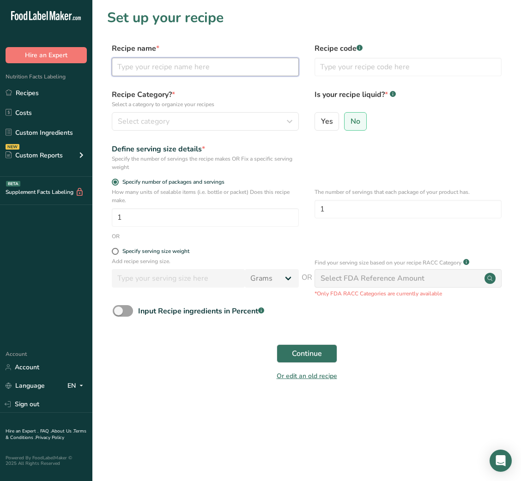
click at [219, 62] on input "text" at bounding box center [205, 67] width 187 height 18
click at [265, 60] on input "C" at bounding box center [205, 67] width 187 height 18
paste input "hicken Stir Fry with Soba Noodles & Broccoli"
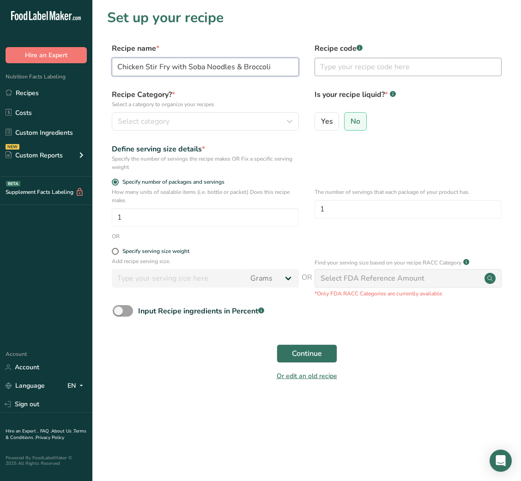
type input "Chicken Stir Fry with Soba Noodles & Broccoli"
click at [356, 71] on input "text" at bounding box center [408, 67] width 187 height 18
type input "NUTRI"
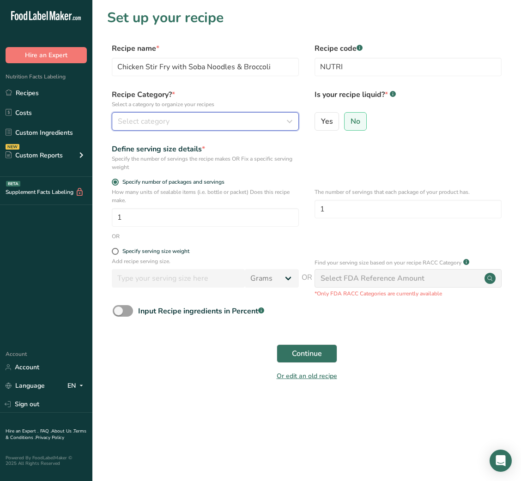
click at [275, 119] on div "Select category" at bounding box center [202, 121] width 169 height 11
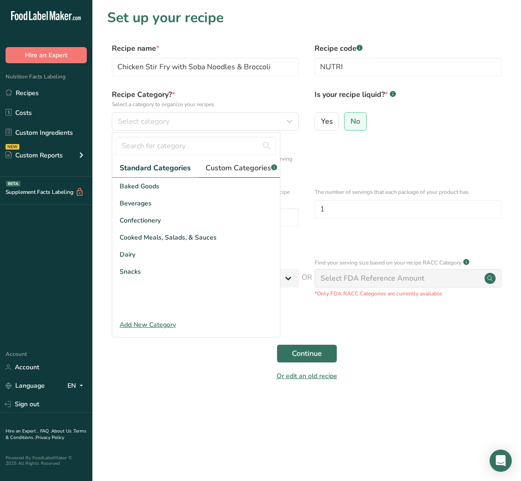
click at [248, 173] on span "Custom Categories .a-a{fill:#347362;}.b-a{fill:#fff;}" at bounding box center [242, 168] width 72 height 11
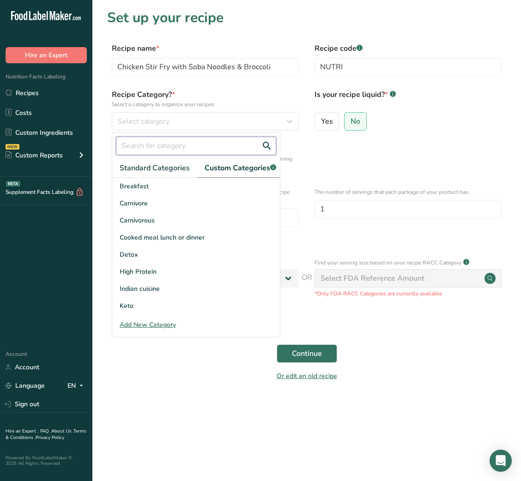
click at [170, 145] on input "text" at bounding box center [196, 146] width 160 height 18
type input "L"
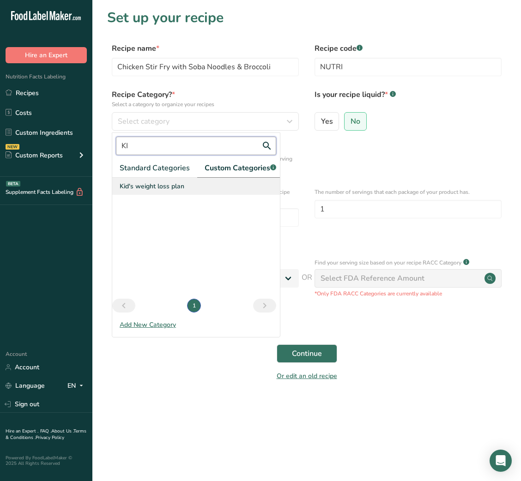
type input "KI"
click at [168, 188] on div "Kid's weight loss plan" at bounding box center [196, 186] width 168 height 17
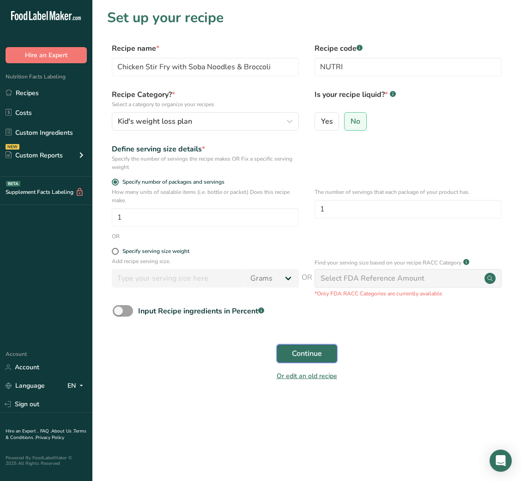
click at [302, 357] on span "Continue" at bounding box center [307, 353] width 30 height 11
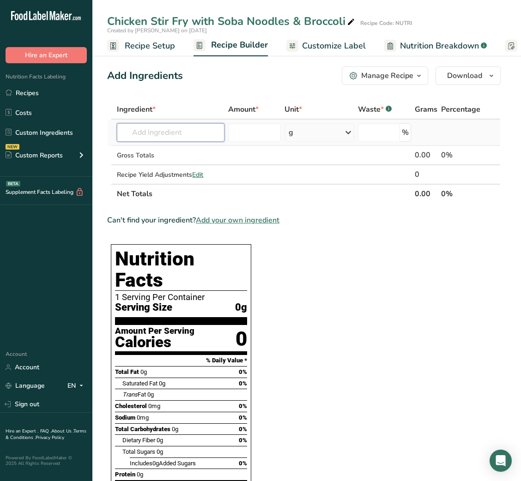
click at [194, 132] on input "text" at bounding box center [171, 132] width 108 height 18
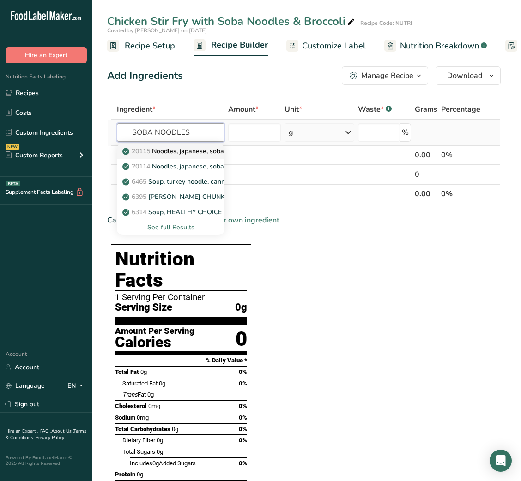
type input "SOBA NOODLES"
click at [203, 154] on p "20115 Noodles, japanese, soba, cooked" at bounding box center [186, 151] width 124 height 10
type input "Noodles, japanese, soba, cooked"
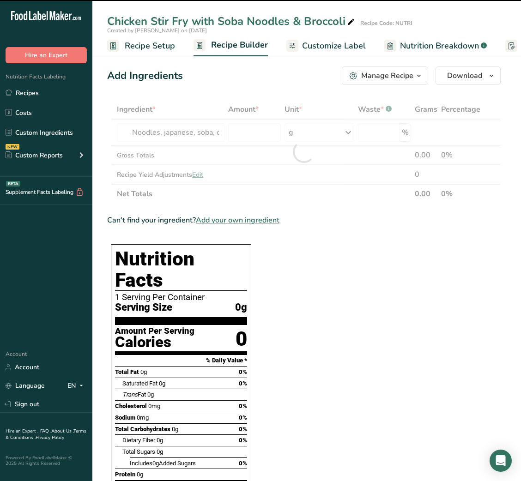
type input "0"
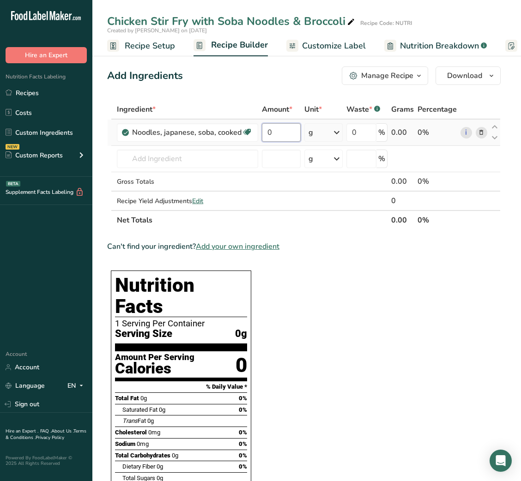
click at [266, 137] on input "0" at bounding box center [281, 132] width 39 height 18
type input "75"
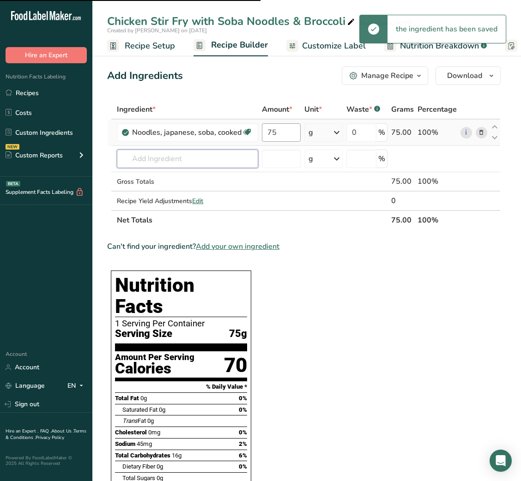
type input "C"
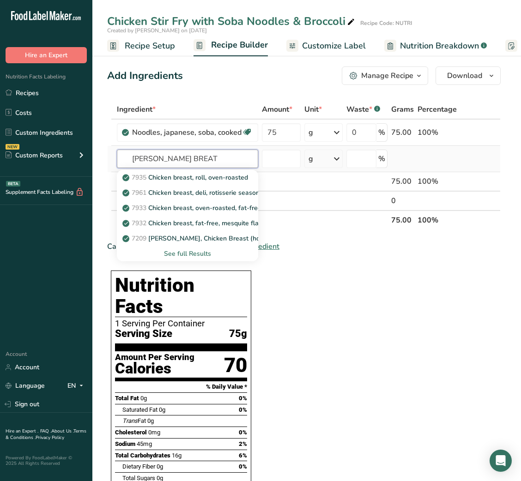
click at [134, 159] on input "HICKEN BREAT" at bounding box center [187, 159] width 141 height 18
click at [225, 160] on input "CHICKEN BREAT" at bounding box center [187, 159] width 141 height 18
type input "CHICKEN BREAT COOKED"
click at [193, 251] on div "See full Results" at bounding box center [187, 254] width 127 height 10
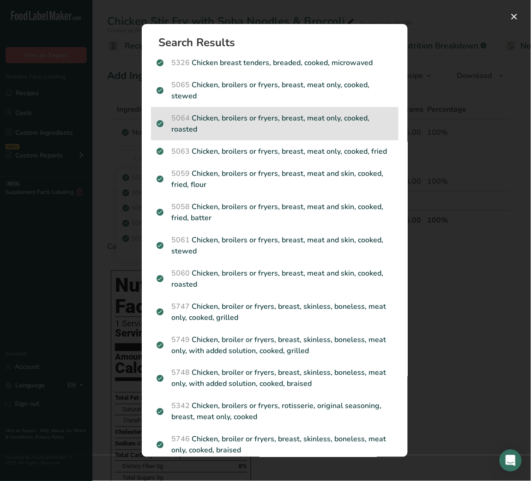
click at [321, 114] on p "5064 Chicken, broilers or fryers, breast, meat only, cooked, roasted" at bounding box center [275, 124] width 236 height 22
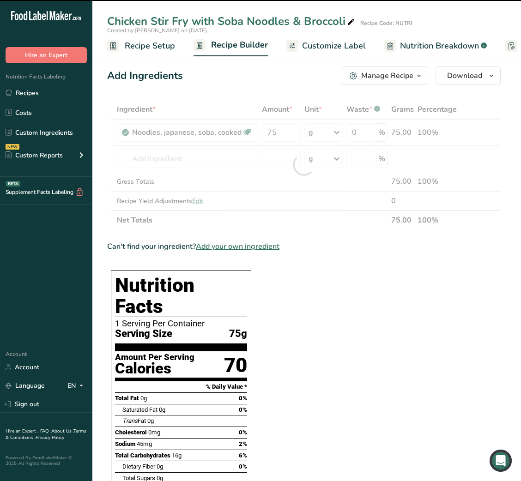
type input "0"
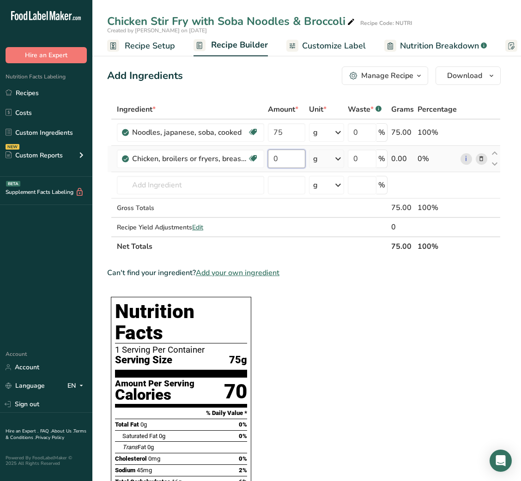
click at [284, 153] on input "0" at bounding box center [286, 159] width 37 height 18
type input "100"
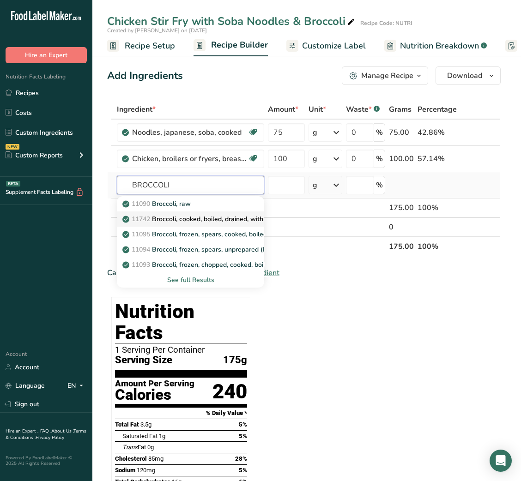
type input "BROCCOLI"
click at [221, 218] on p "11742 Broccoli, cooked, boiled, drained, with salt" at bounding box center [200, 219] width 152 height 10
type input "Broccoli, cooked, boiled, drained, with salt"
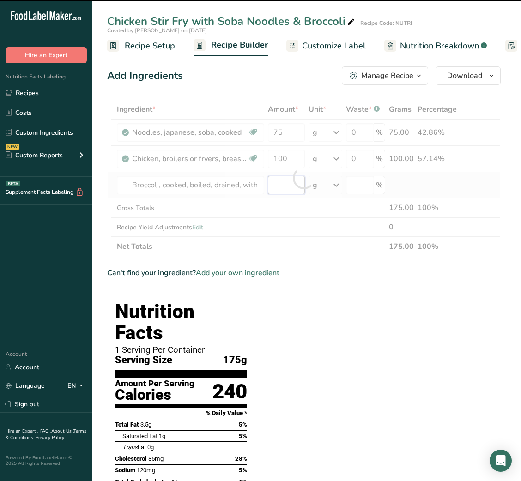
type input "0"
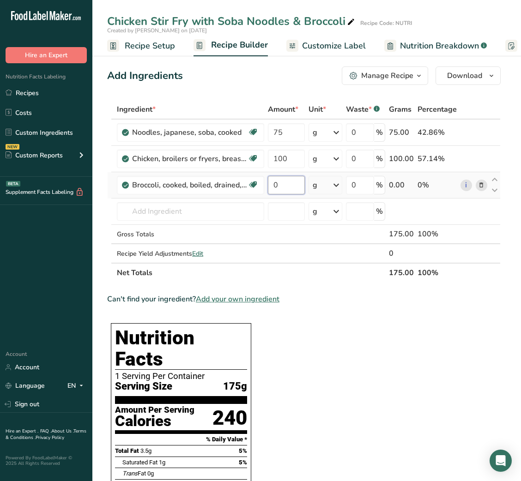
click at [273, 188] on input "0" at bounding box center [286, 185] width 36 height 18
type input "80"
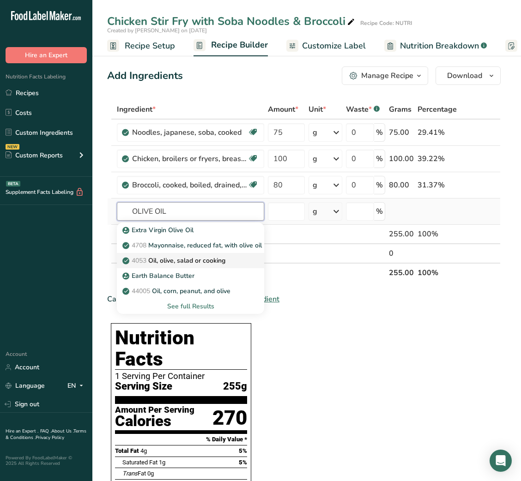
type input "OLIVE OIL"
click at [178, 260] on p "4053 Oil, olive, salad or cooking" at bounding box center [174, 261] width 101 height 10
type input "Oil, olive, salad or cooking"
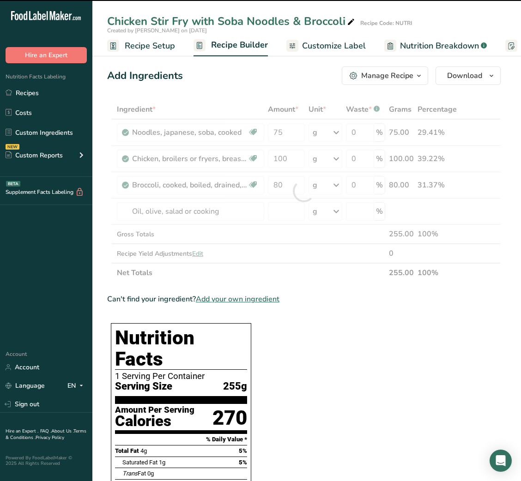
click at [289, 210] on div at bounding box center [303, 191] width 393 height 183
type input "0"
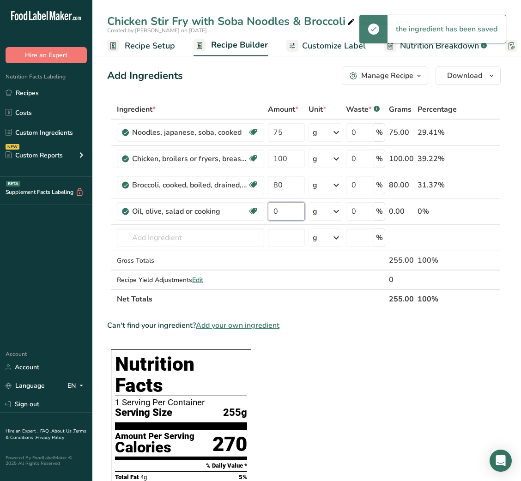
click at [289, 210] on input "0" at bounding box center [286, 211] width 36 height 18
type input "5"
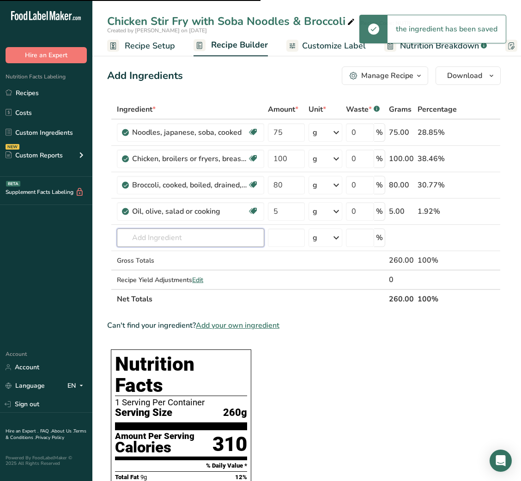
type input "S"
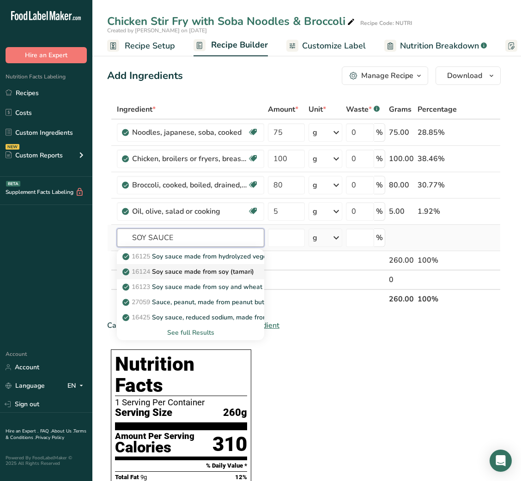
type input "SOY SAUCE"
click at [225, 267] on p "16124 Soy sauce made from soy (tamari)" at bounding box center [189, 272] width 130 height 10
type input "Soy sauce made from soy (tamari)"
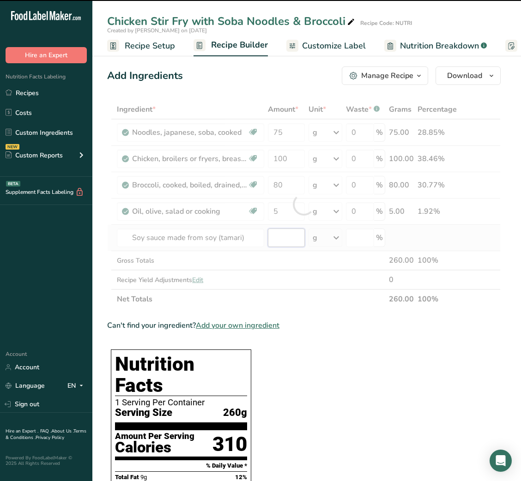
type input "0"
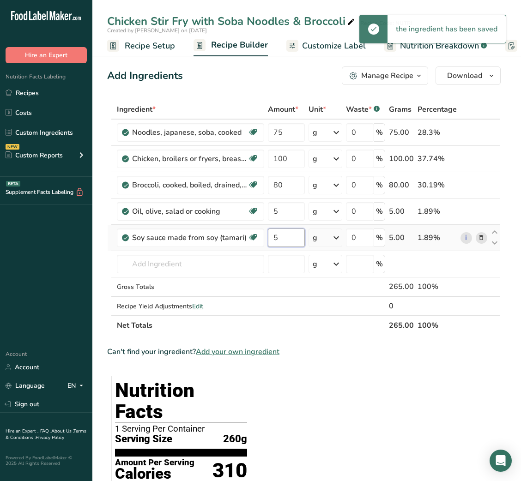
type input "5"
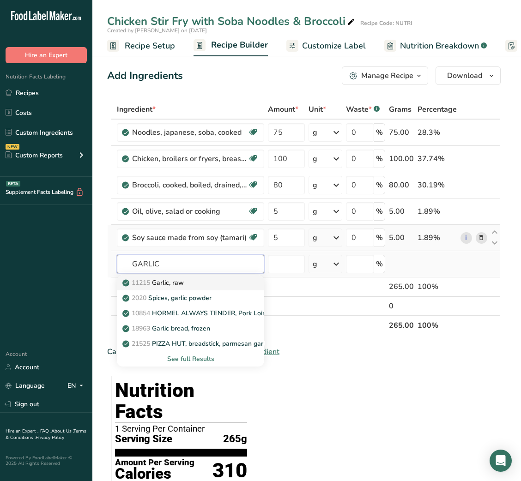
type input "GARLIC"
click at [210, 285] on div "11215 Garlic, raw" at bounding box center [183, 283] width 118 height 10
type input "Garlic, raw"
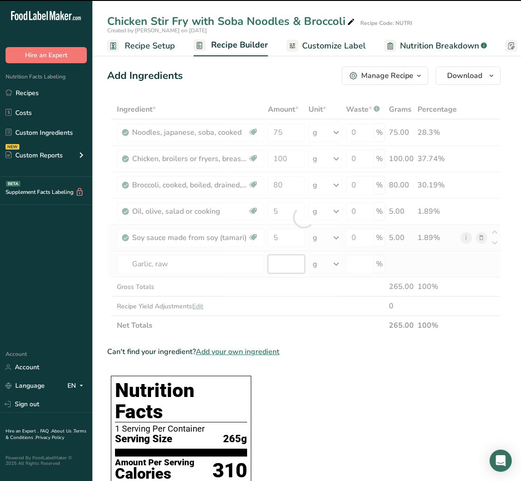
type input "0"
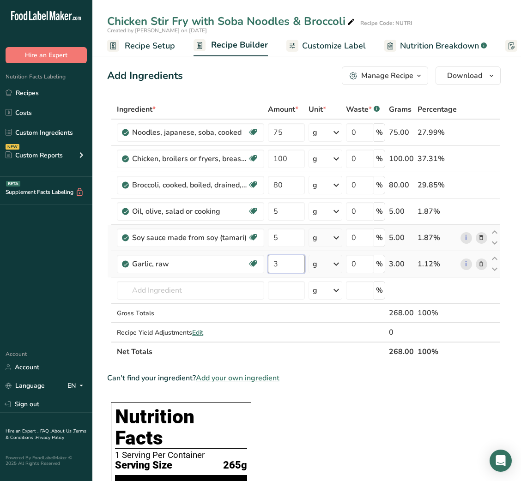
type input "3"
click at [347, 44] on span "Customize Label" at bounding box center [334, 46] width 64 height 12
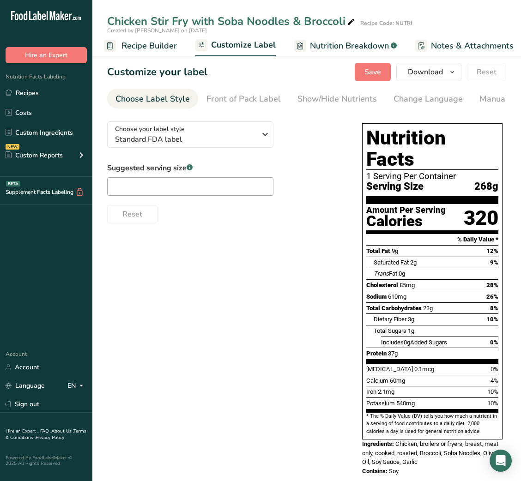
scroll to position [0, 180]
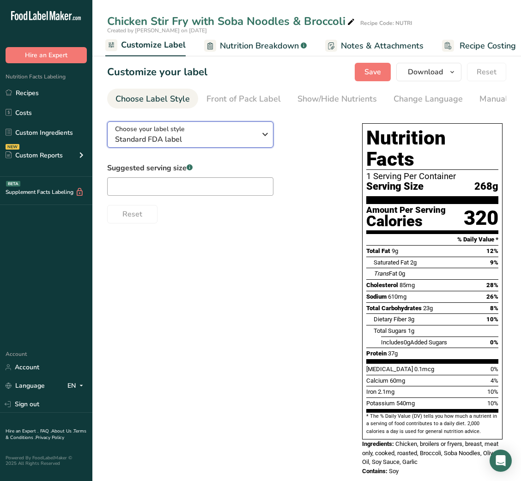
click at [230, 140] on span "Standard FDA label" at bounding box center [185, 139] width 141 height 11
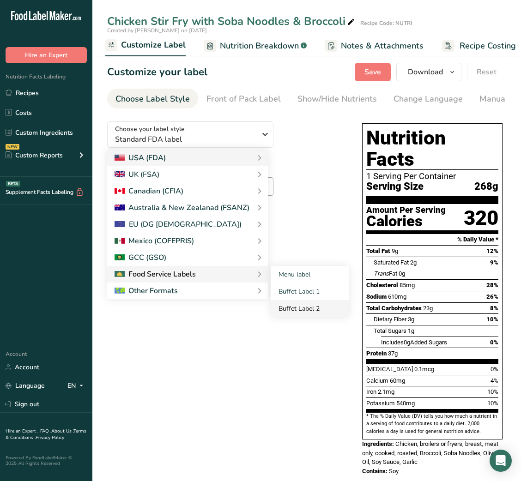
click at [323, 314] on link "Buffet Label 2" at bounding box center [310, 308] width 78 height 17
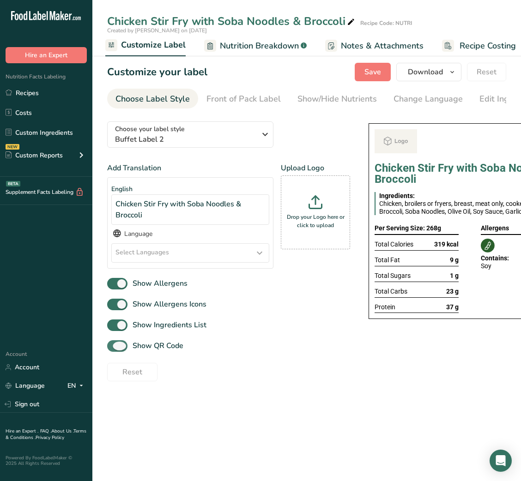
click at [170, 345] on label "Show QR Code" at bounding box center [145, 346] width 76 height 12
click at [113, 345] on input "Show QR Code" at bounding box center [110, 346] width 6 height 6
checkbox input "false"
click at [351, 102] on div "Show/Hide Nutrients" at bounding box center [336, 99] width 79 height 12
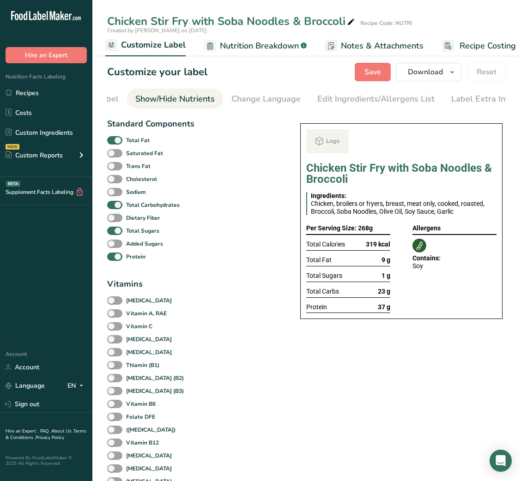
scroll to position [0, 169]
click at [114, 139] on span at bounding box center [114, 140] width 15 height 9
click at [113, 139] on input "Total Fat" at bounding box center [110, 140] width 6 height 6
checkbox input "false"
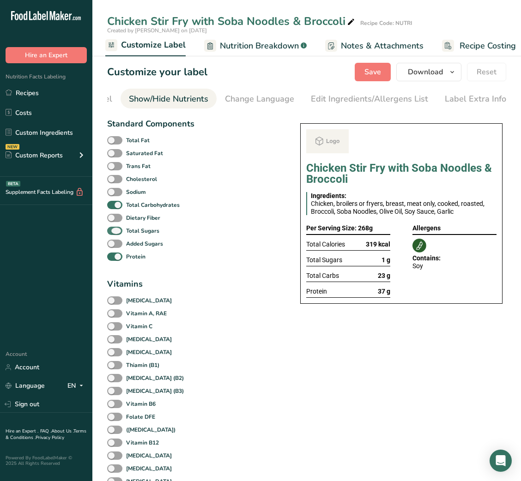
click at [127, 235] on b "Total Sugars" at bounding box center [142, 231] width 33 height 8
click at [113, 234] on input "Total Sugars" at bounding box center [110, 231] width 6 height 6
checkbox input "false"
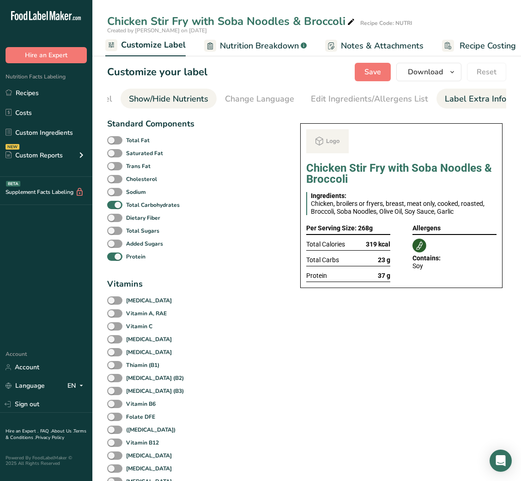
click at [475, 97] on div "Label Extra Info" at bounding box center [475, 99] width 61 height 12
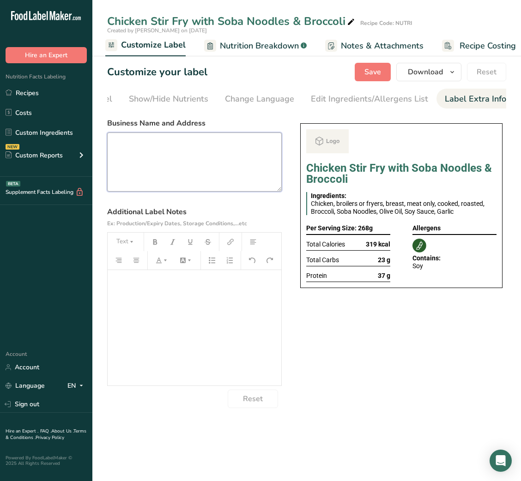
click at [238, 154] on textarea at bounding box center [194, 162] width 175 height 59
paste textarea "Chicken Stir Fry with Soba Noodles & Broccoli"
type textarea "Chicken Stir Fry with Soba Noodles & Broccoli"
click at [228, 179] on textarea at bounding box center [194, 162] width 175 height 59
paste textarea "USE BY: [DATE] KEEP REFRIGERATED BELOW 5 DEGREE REHEAT BEFORE EATING DINNER"
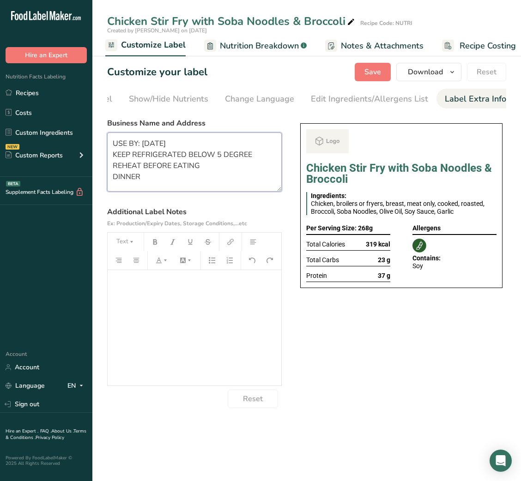
scroll to position [1, 0]
click at [383, 68] on button "Save" at bounding box center [373, 72] width 36 height 18
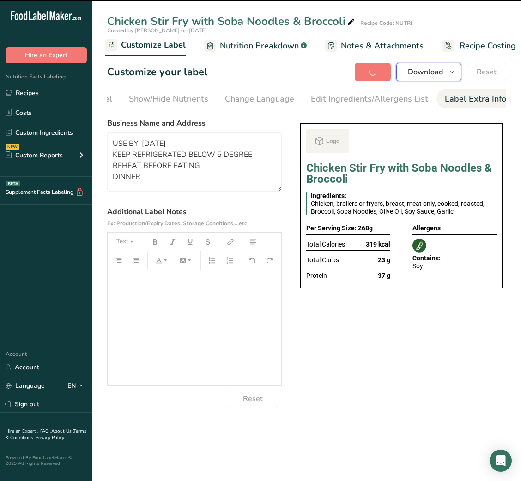
click at [432, 75] on span "Download" at bounding box center [425, 72] width 35 height 11
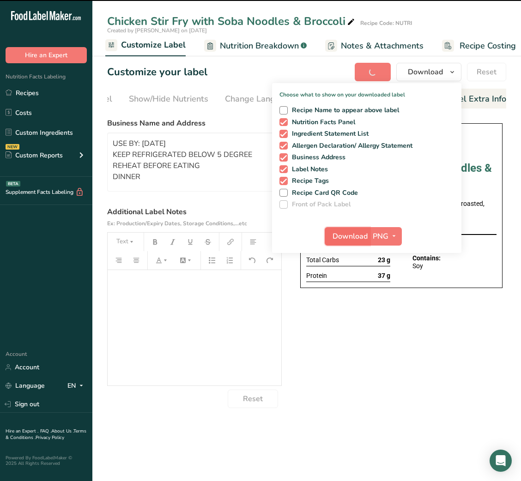
click at [357, 231] on span "Download" at bounding box center [350, 236] width 35 height 11
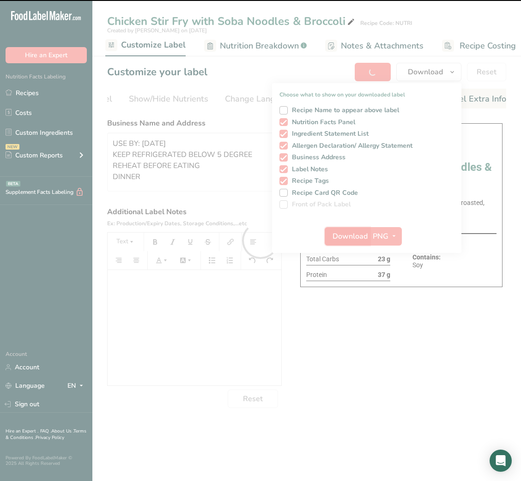
type textarea "USE BY: [DATE] KEEP REFRIGERATED BELOW 5 DEGREE REHEAT BEFORE EATING DINNER"
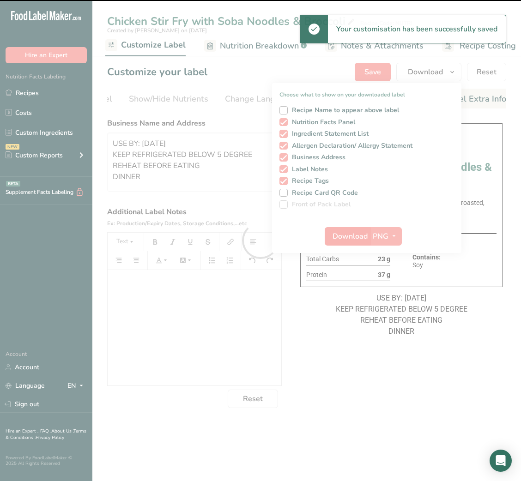
click at [357, 230] on div at bounding box center [260, 240] width 521 height 481
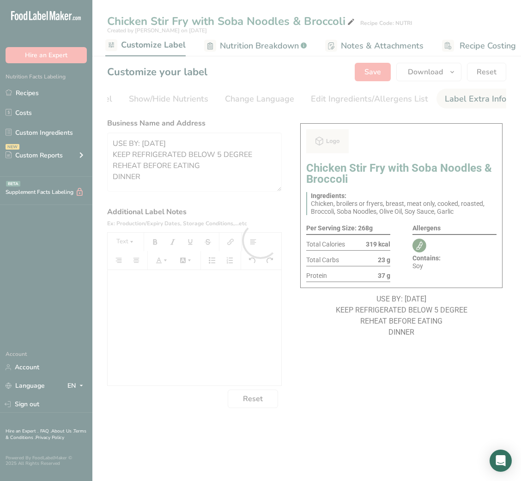
scroll to position [0, 0]
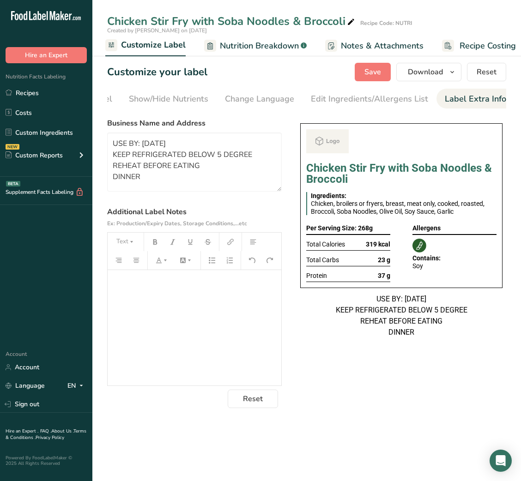
click at [416, 81] on section "Customize your label Save Download Choose what to show on your downloaded label…" at bounding box center [306, 235] width 429 height 375
click at [426, 74] on span "Download" at bounding box center [425, 72] width 35 height 11
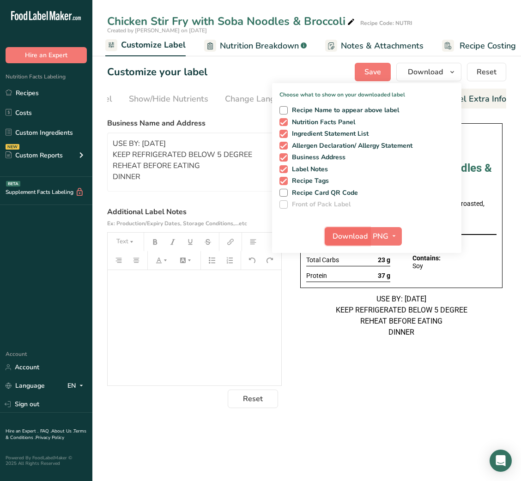
click at [353, 238] on span "Download" at bounding box center [350, 236] width 35 height 11
click at [376, 415] on section "Customize your label Save Download Choose what to show on your downloaded label…" at bounding box center [306, 235] width 429 height 375
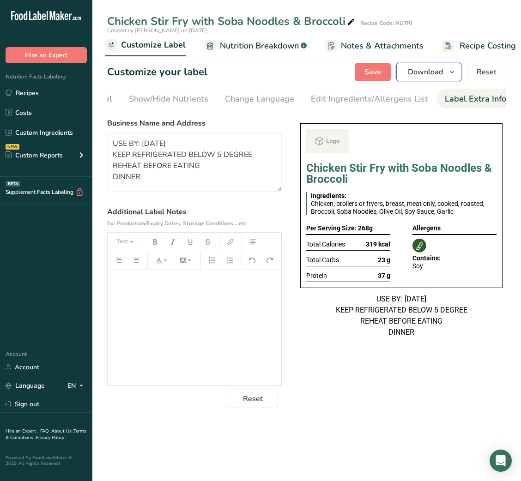
click at [421, 73] on span "Download" at bounding box center [425, 72] width 35 height 11
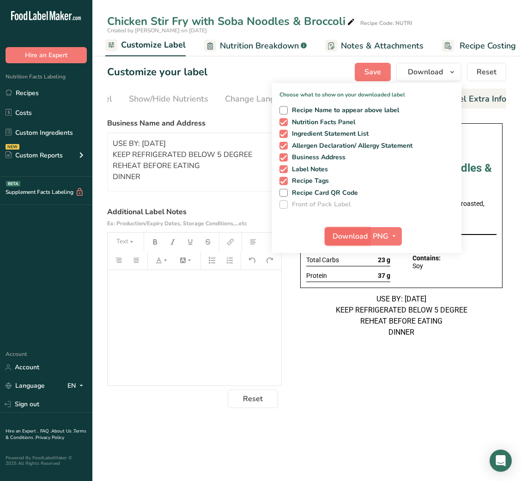
click at [352, 229] on button "Download" at bounding box center [347, 236] width 45 height 18
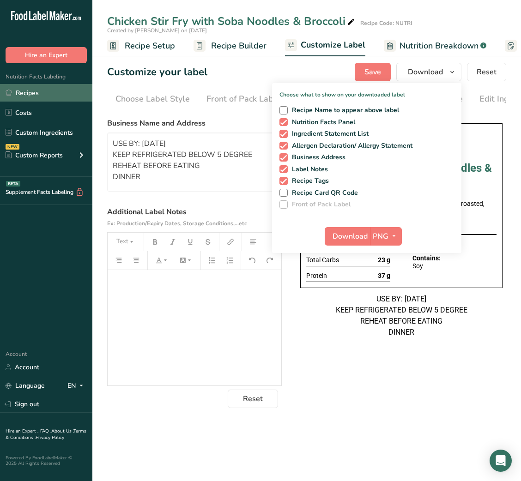
drag, startPoint x: 0, startPoint y: 0, endPoint x: 45, endPoint y: 85, distance: 96.5
click at [45, 85] on link "Recipes" at bounding box center [46, 93] width 92 height 18
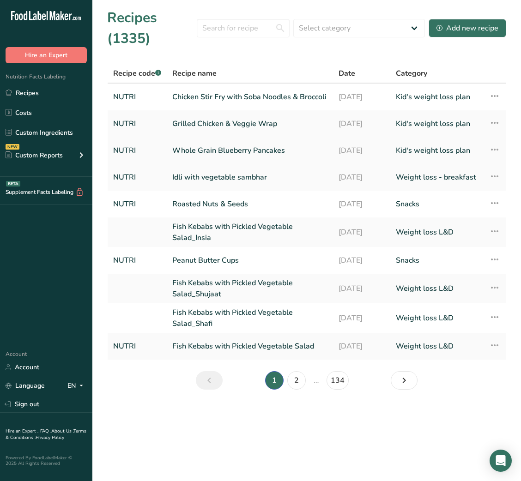
click at [224, 159] on link "Whole Grain Blueberry Pancakes" at bounding box center [249, 150] width 155 height 19
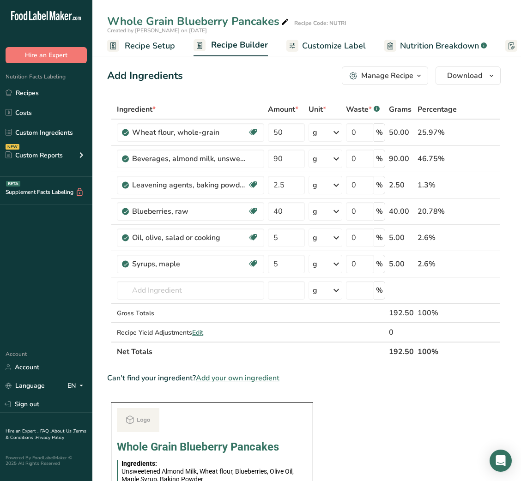
click at [405, 82] on button "Manage Recipe" at bounding box center [385, 76] width 86 height 18
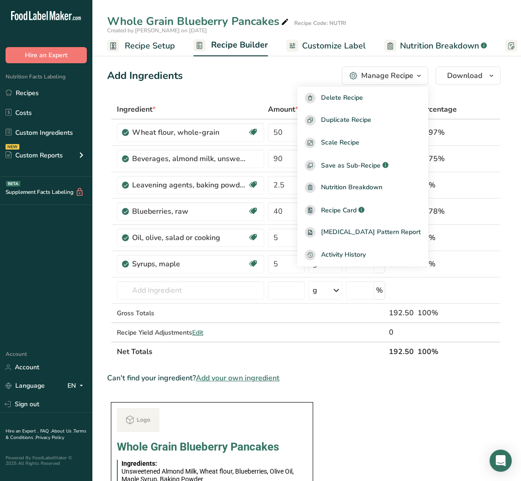
click at [322, 40] on span "Customize Label" at bounding box center [334, 46] width 64 height 12
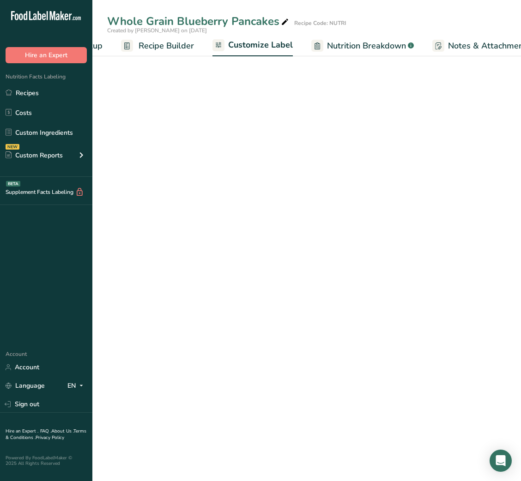
scroll to position [0, 180]
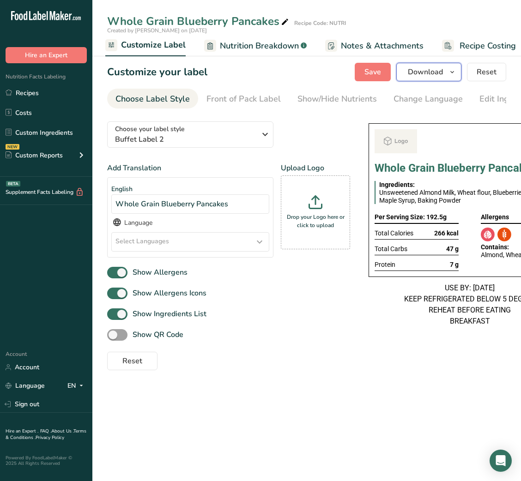
click at [424, 75] on span "Download" at bounding box center [425, 72] width 35 height 11
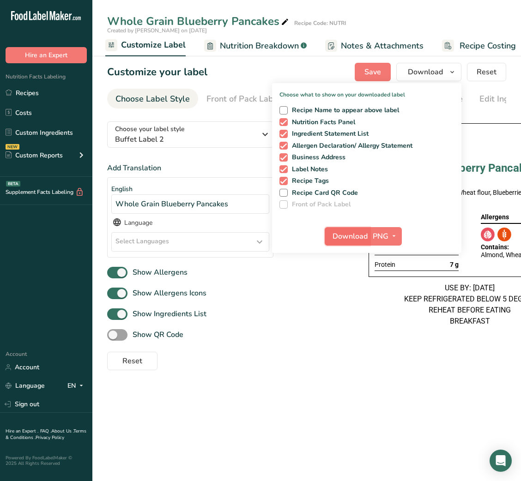
click at [350, 232] on span "Download" at bounding box center [350, 236] width 35 height 11
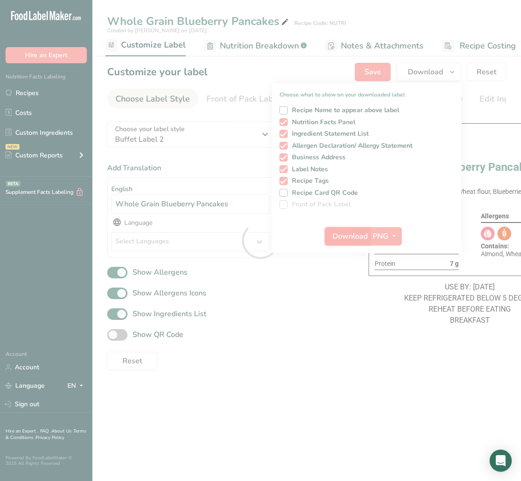
scroll to position [0, 0]
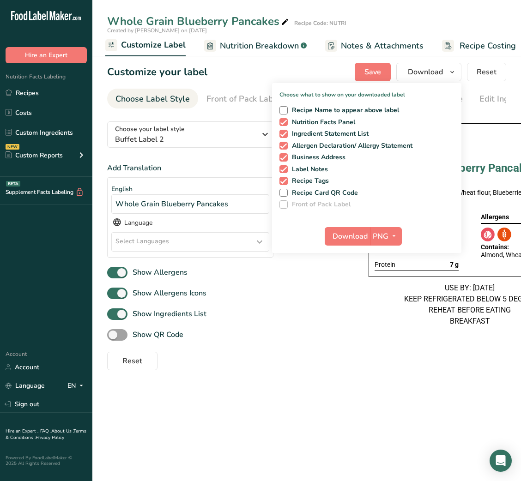
click at [329, 351] on div "Add Translation English Whole Grain Blueberry Pancakes Language Select Language…" at bounding box center [228, 267] width 243 height 208
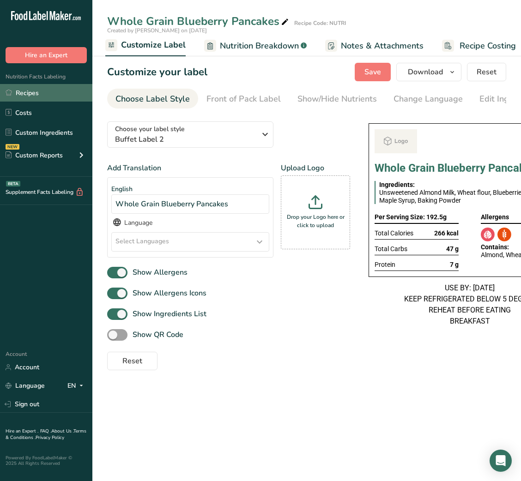
click at [25, 89] on link "Recipes" at bounding box center [46, 93] width 92 height 18
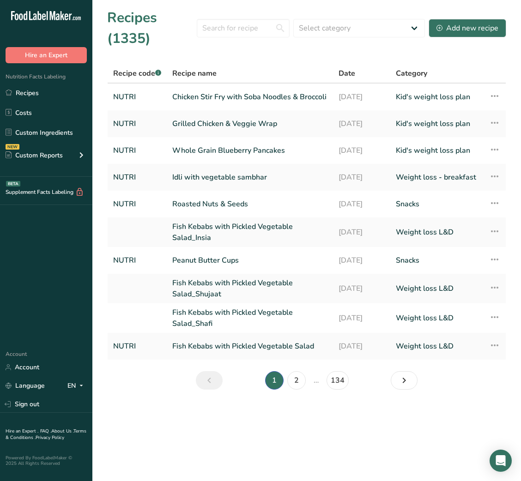
click at [459, 16] on div "Recipes (1335) Select category All Baked Goods [GEOGRAPHIC_DATA] Breakfast Carn…" at bounding box center [306, 28] width 399 height 42
click at [459, 18] on div "Recipes (1335) Select category All Baked Goods [GEOGRAPHIC_DATA] Breakfast Carn…" at bounding box center [306, 28] width 399 height 42
click at [461, 29] on div "Add new recipe" at bounding box center [467, 28] width 62 height 11
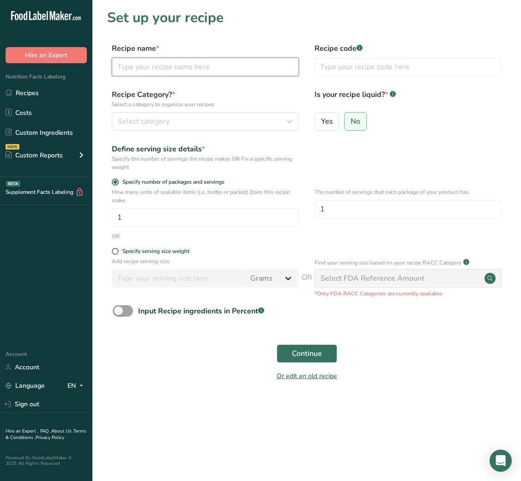
click at [164, 73] on input "text" at bounding box center [205, 67] width 187 height 18
paste input "Rice Cakes with Avocado Spread"
type input "Rice Cakes with Avocado Spread"
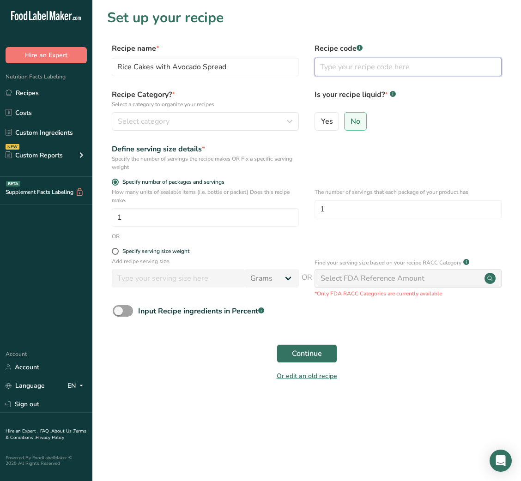
click at [350, 62] on input "text" at bounding box center [408, 67] width 187 height 18
type input "NUTRI"
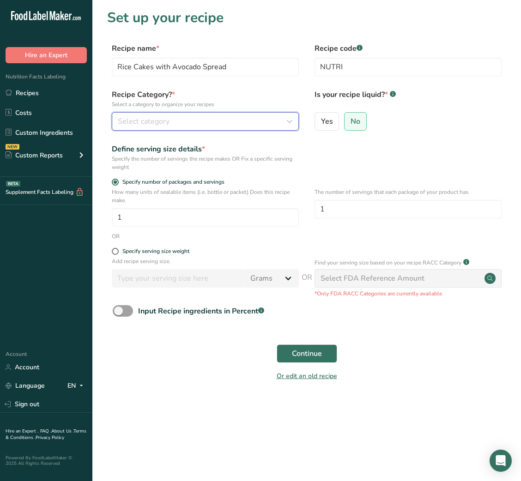
click at [214, 126] on div "Select category" at bounding box center [202, 121] width 169 height 11
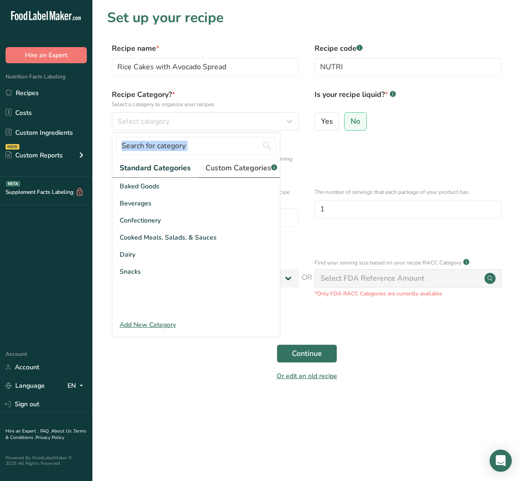
drag, startPoint x: 248, startPoint y: 156, endPoint x: 246, endPoint y: 165, distance: 9.5
click at [246, 165] on div "Standard Categories Custom Categories .a-a{fill:#347362;}.b-a{fill:#fff;} Baked…" at bounding box center [196, 231] width 168 height 197
click at [246, 165] on span "Custom Categories .a-a{fill:#347362;}.b-a{fill:#fff;}" at bounding box center [242, 168] width 72 height 11
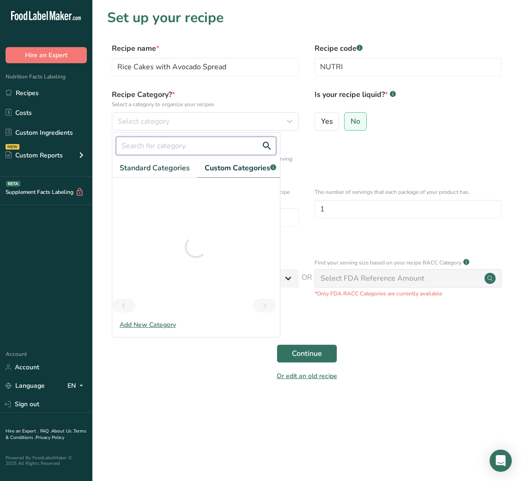
click at [222, 144] on input "text" at bounding box center [196, 146] width 160 height 18
type input "KID"
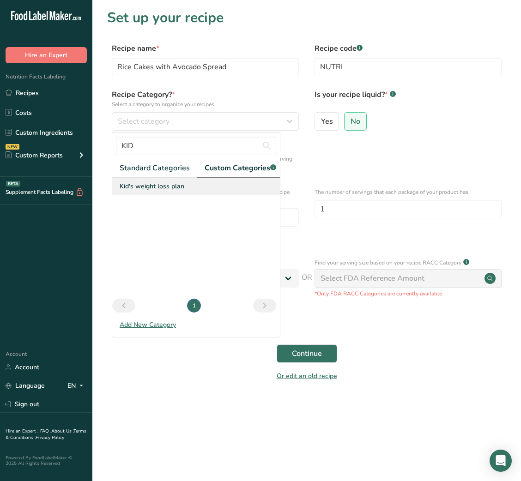
click at [171, 191] on span "Kid's weight loss plan" at bounding box center [152, 186] width 65 height 10
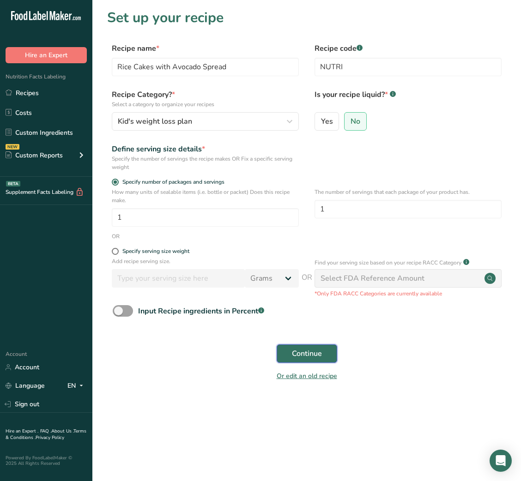
click at [300, 358] on span "Continue" at bounding box center [307, 353] width 30 height 11
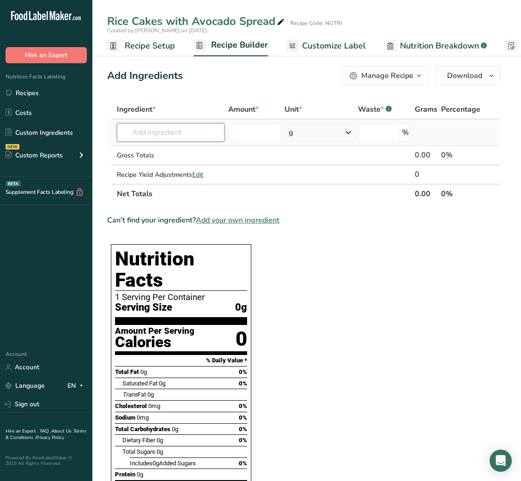
click at [167, 139] on input "text" at bounding box center [171, 132] width 108 height 18
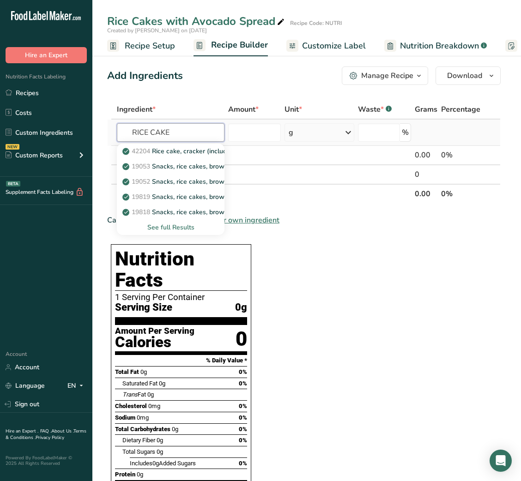
type input "RICE CAKE"
click at [184, 227] on div "See full Results" at bounding box center [170, 228] width 93 height 10
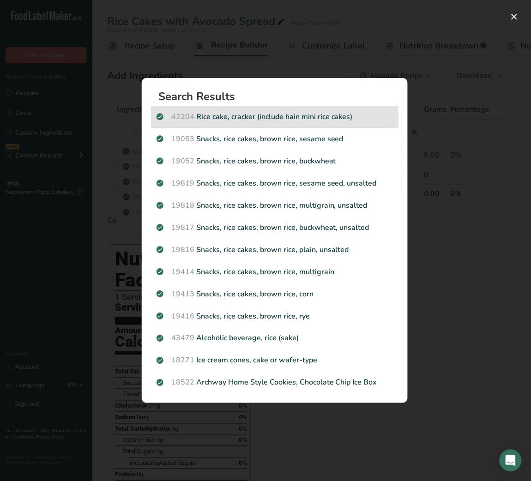
click at [316, 110] on div "42204 Rice cake, cracker (include hain mini rice cakes)" at bounding box center [275, 117] width 248 height 22
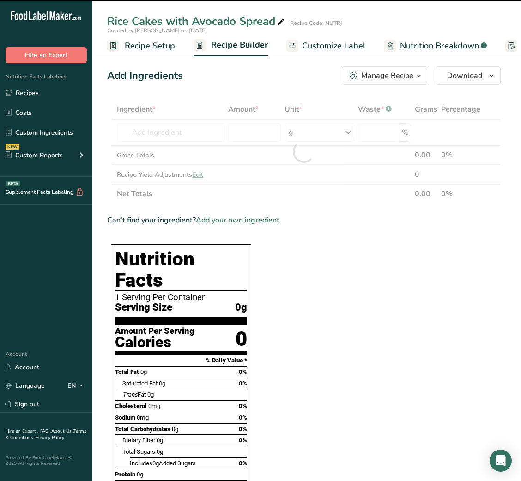
type input "0"
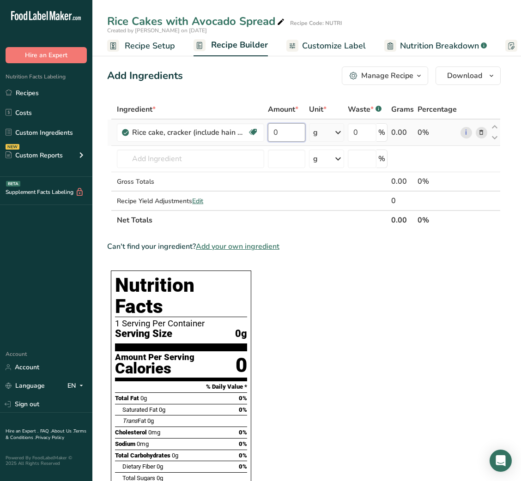
click at [278, 135] on input "0" at bounding box center [286, 132] width 37 height 18
type input "30"
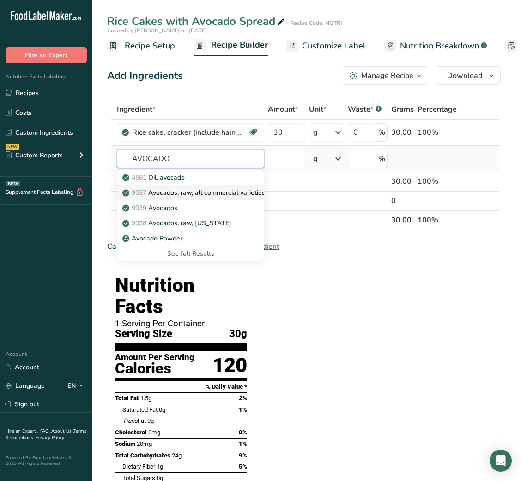
type input "AVOCADO"
click at [190, 194] on p "9037 Avocados, raw, all commercial varieties" at bounding box center [194, 193] width 141 height 10
type input "Avocados, raw, all commercial varieties"
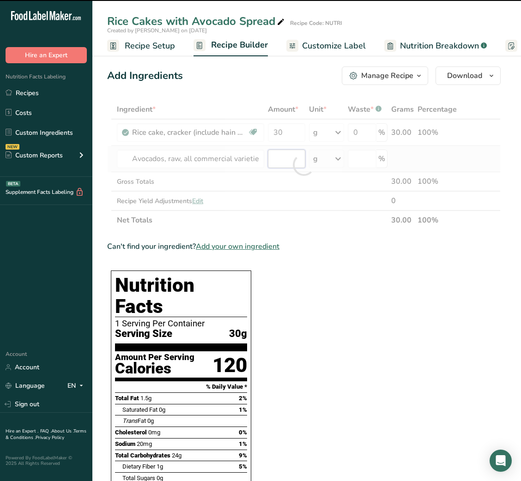
type input "0"
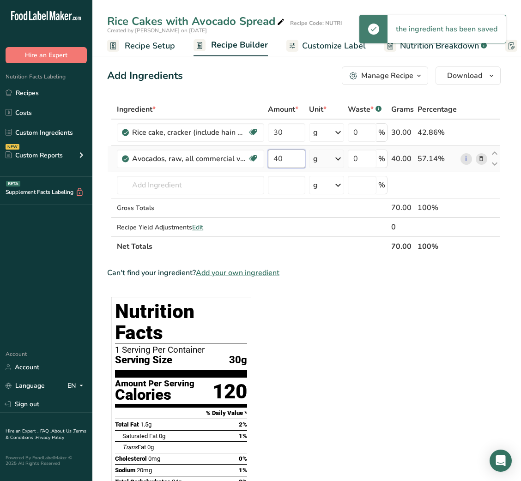
type input "40"
click at [329, 46] on span "Customize Label" at bounding box center [334, 46] width 64 height 12
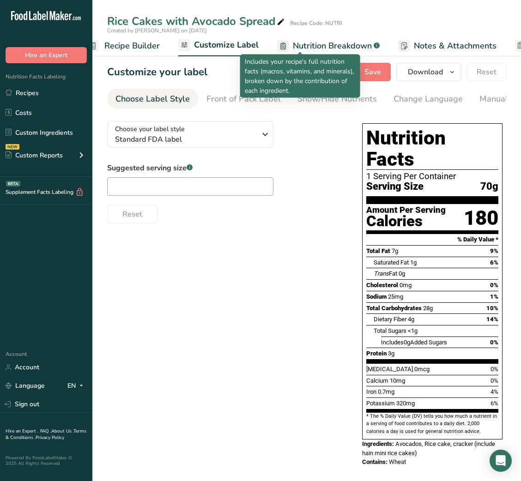
scroll to position [0, 180]
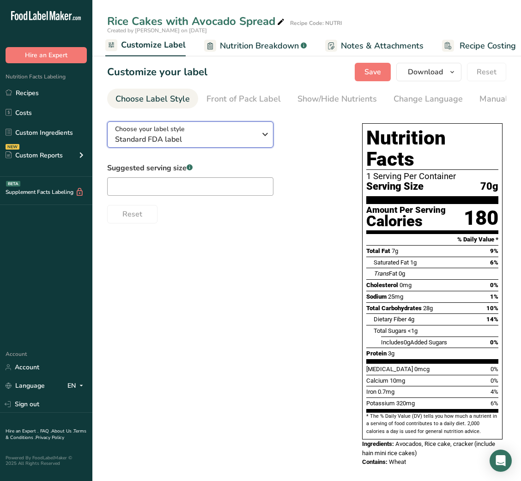
click at [220, 138] on span "Standard FDA label" at bounding box center [185, 139] width 141 height 11
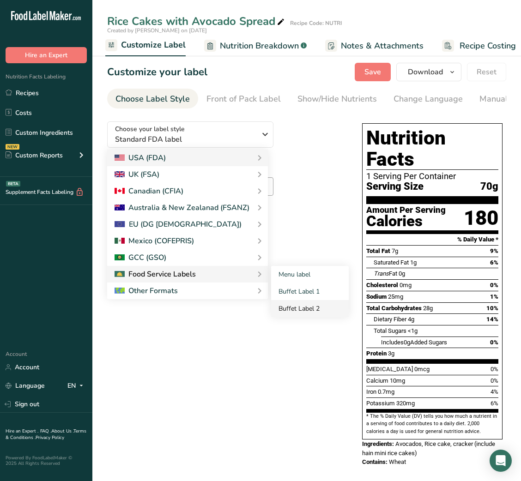
click at [324, 310] on link "Buffet Label 2" at bounding box center [310, 308] width 78 height 17
checkbox input "false"
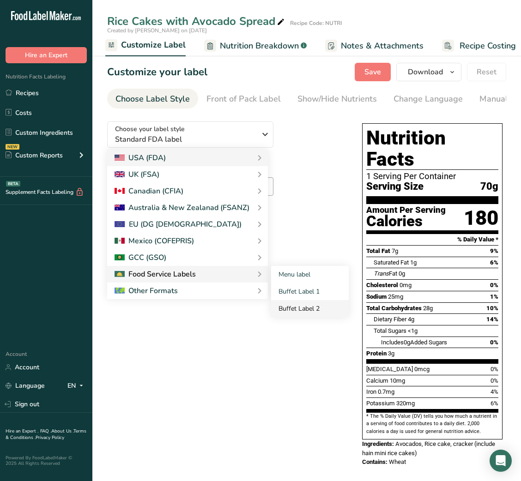
checkbox input "false"
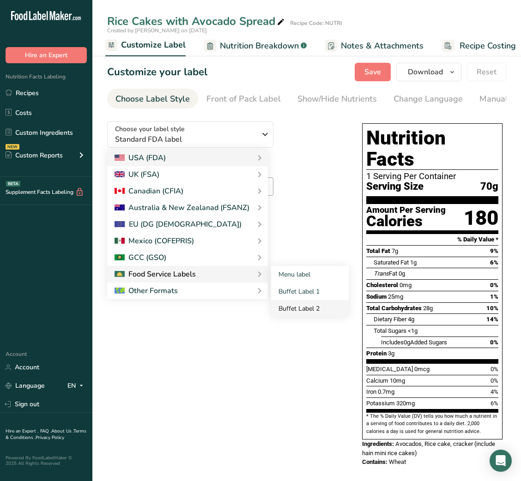
checkbox input "false"
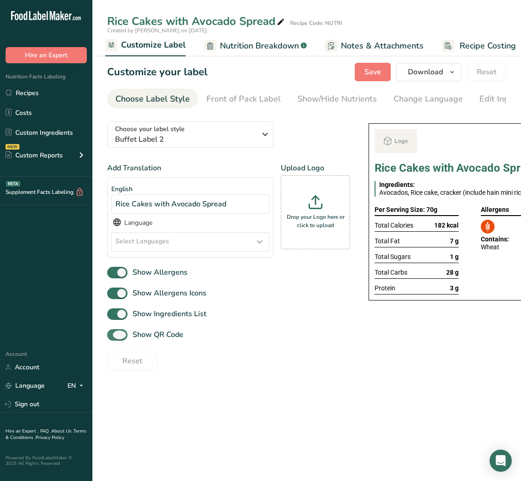
click at [162, 340] on span "Show QR Code" at bounding box center [155, 334] width 56 height 11
click at [113, 338] on input "Show QR Code" at bounding box center [110, 335] width 6 height 6
checkbox input "false"
click at [340, 97] on div "Show/Hide Nutrients" at bounding box center [336, 99] width 79 height 12
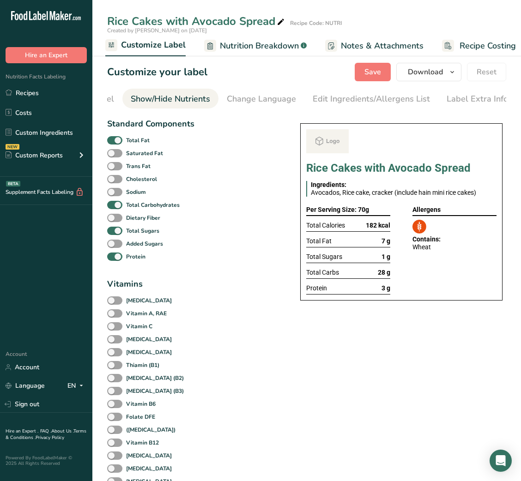
scroll to position [0, 169]
click at [132, 141] on b "Total Fat" at bounding box center [138, 140] width 24 height 8
click at [113, 141] on input "Total Fat" at bounding box center [110, 140] width 6 height 6
checkbox input "false"
click at [125, 230] on div "Total Sugars" at bounding box center [150, 230] width 87 height 13
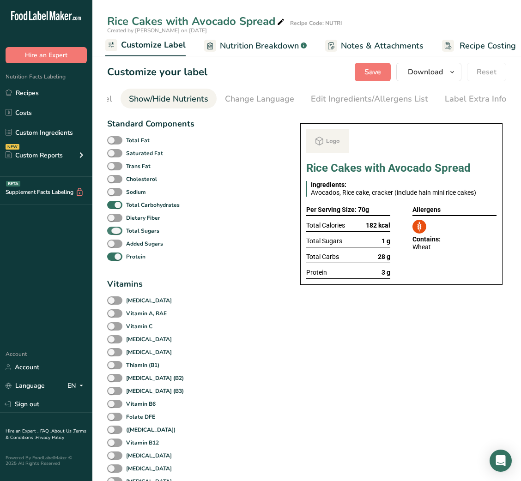
click at [120, 233] on span at bounding box center [114, 231] width 15 height 9
click at [113, 233] on input "Total Sugars" at bounding box center [110, 231] width 6 height 6
checkbox input "false"
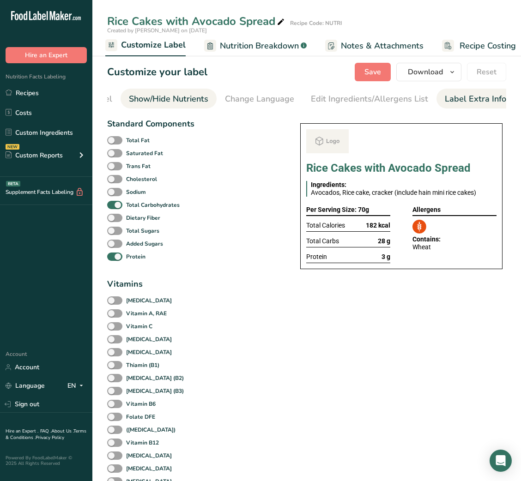
click at [502, 93] on li "Label Extra Info" at bounding box center [475, 99] width 78 height 20
click at [492, 94] on div "Label Extra Info" at bounding box center [475, 99] width 61 height 12
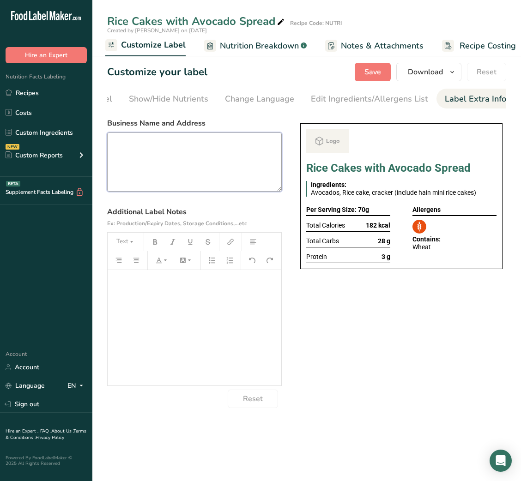
click at [194, 154] on textarea at bounding box center [194, 162] width 175 height 59
click at [175, 190] on textarea at bounding box center [194, 162] width 175 height 59
paste textarea "USE BY: [DATE] KEEP REFRIGERATED BELOW 5 DEGREE REHEAT BEFORE EATING DINNER"
click at [129, 180] on textarea "USE BY: [DATE] KEEP REFRIGERATED BELOW 5 DEGREE REHEAT BEFORE EATING DINNER" at bounding box center [194, 162] width 175 height 59
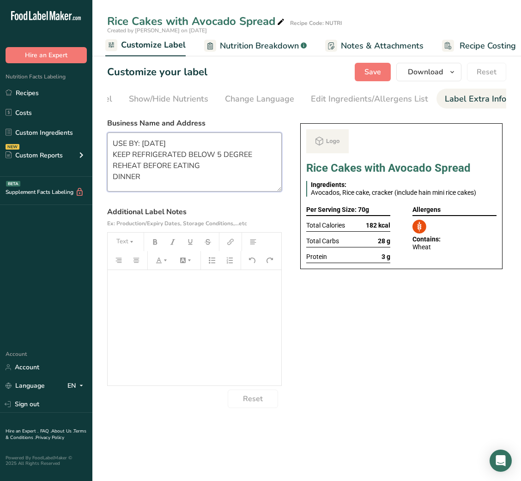
click at [129, 180] on textarea "USE BY: [DATE] KEEP REFRIGERATED BELOW 5 DEGREE REHEAT BEFORE EATING DINNER" at bounding box center [194, 162] width 175 height 59
click at [135, 165] on textarea "USE BY: [DATE] KEEP REFRIGERATED BELOW 5 DEGREE REHEAT BEFORE EATING SNACK" at bounding box center [194, 162] width 175 height 59
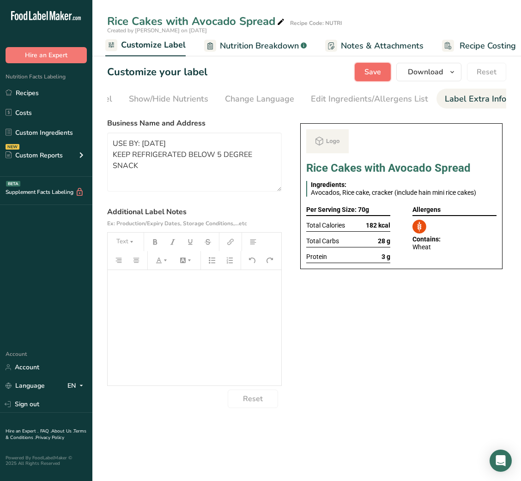
click at [376, 69] on span "Save" at bounding box center [372, 72] width 17 height 11
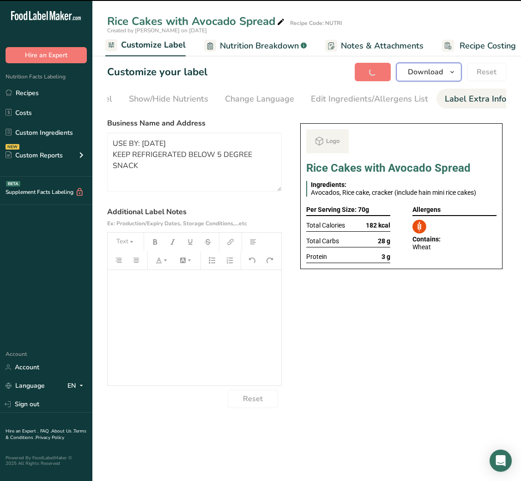
click at [428, 77] on span "Download" at bounding box center [425, 72] width 35 height 11
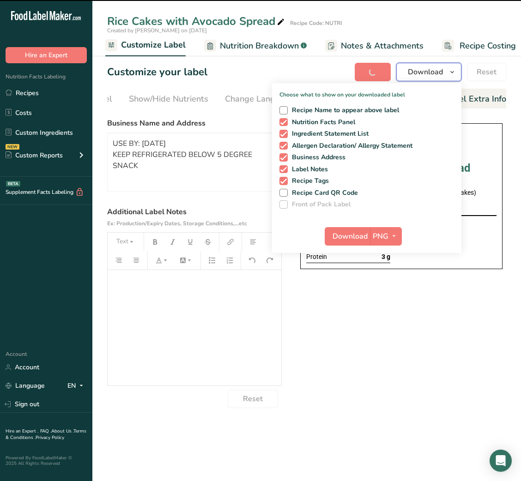
type textarea "USE BY: [DATE] KEEP REFRIGERATED BELOW 5 DEGREE SNACK"
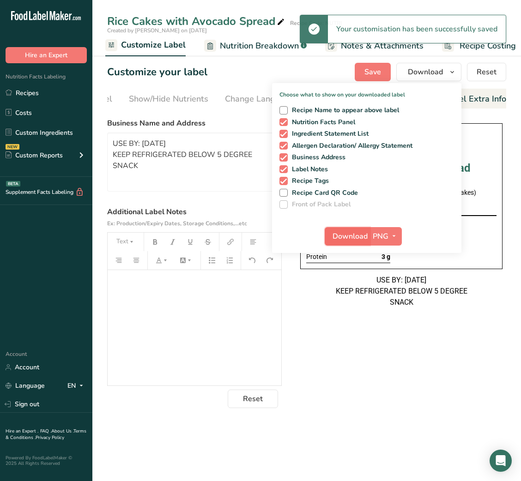
click at [351, 237] on span "Download" at bounding box center [350, 236] width 35 height 11
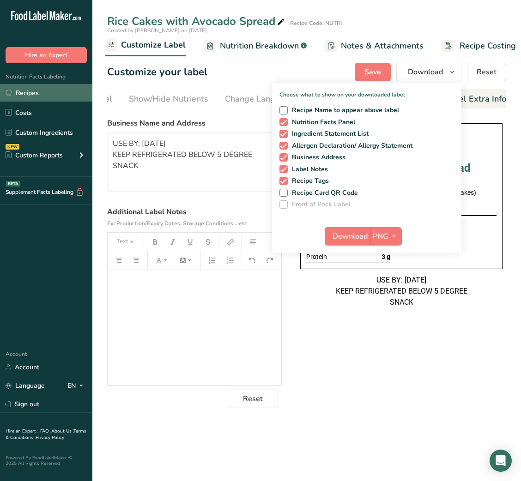
click at [32, 90] on link "Recipes" at bounding box center [46, 93] width 92 height 18
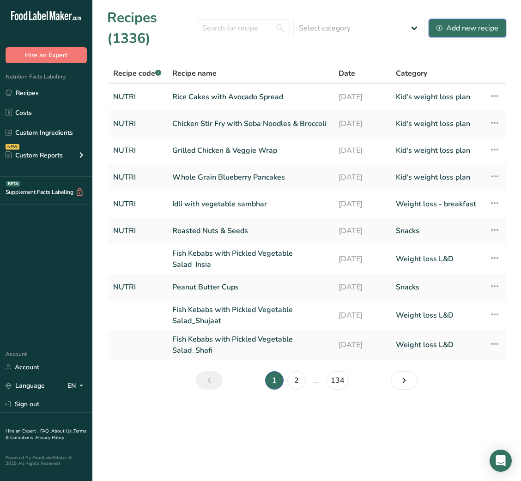
click at [488, 24] on div "Add new recipe" at bounding box center [467, 28] width 62 height 11
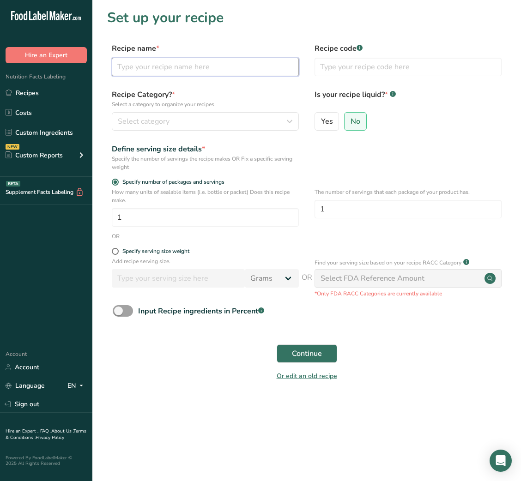
click at [221, 66] on input "text" at bounding box center [205, 67] width 187 height 18
paste input "Apple Slices with Almond Butter"
type input "Apple Slices with Almond Butter"
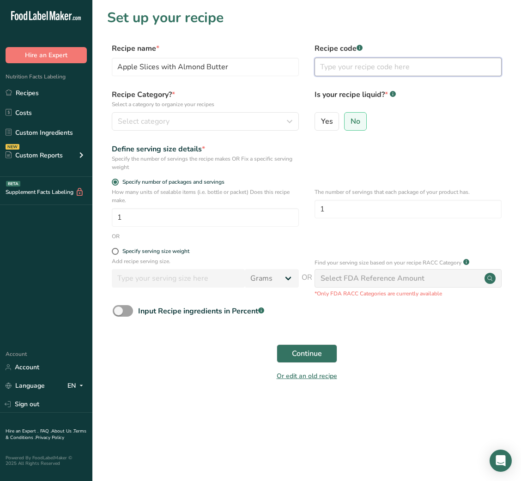
click at [383, 71] on input "text" at bounding box center [408, 67] width 187 height 18
type input "NUTRI"
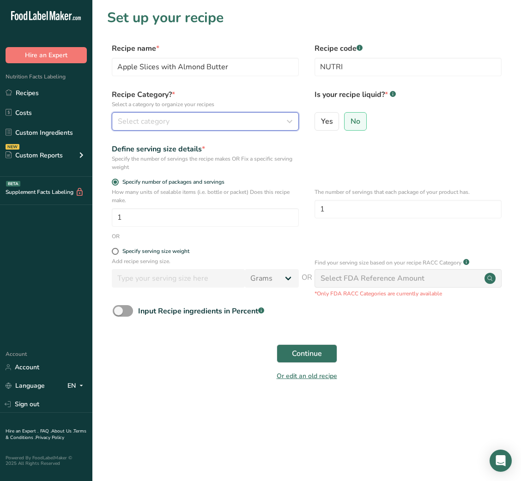
click at [261, 119] on div "Select category" at bounding box center [202, 121] width 169 height 11
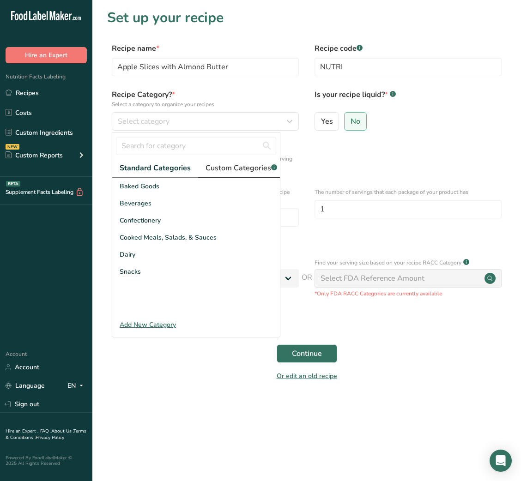
click at [246, 166] on span "Custom Categories .a-a{fill:#347362;}.b-a{fill:#fff;}" at bounding box center [242, 168] width 72 height 11
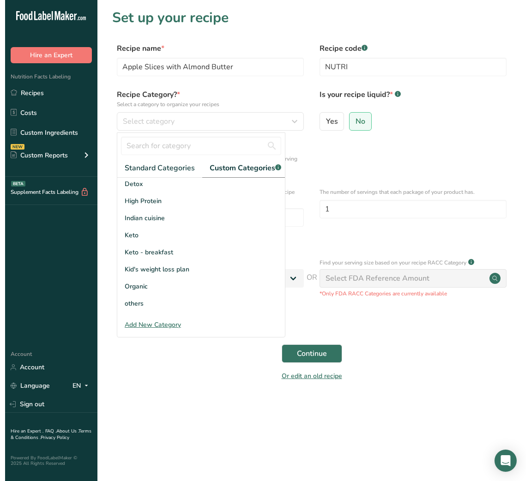
scroll to position [72, 0]
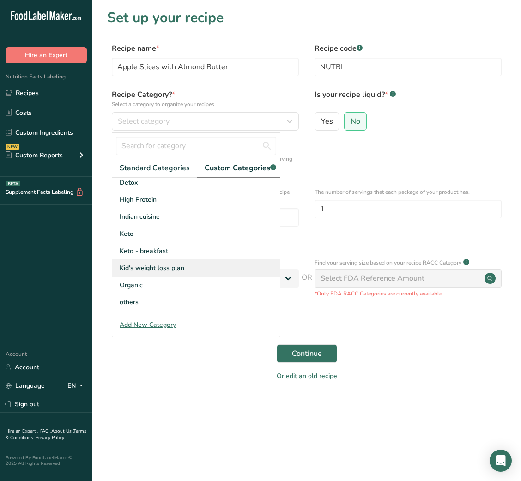
click at [160, 273] on span "Kid's weight loss plan" at bounding box center [152, 268] width 65 height 10
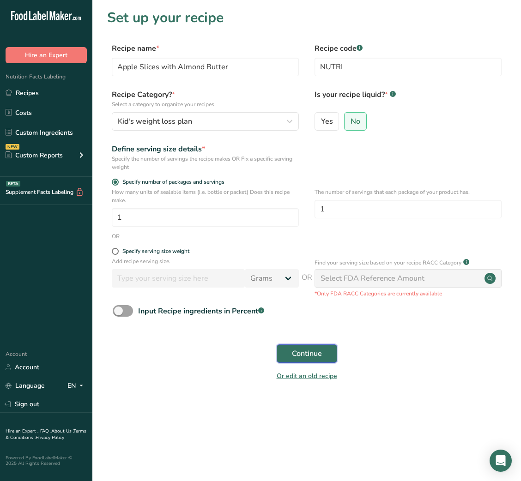
click at [299, 354] on span "Continue" at bounding box center [307, 353] width 30 height 11
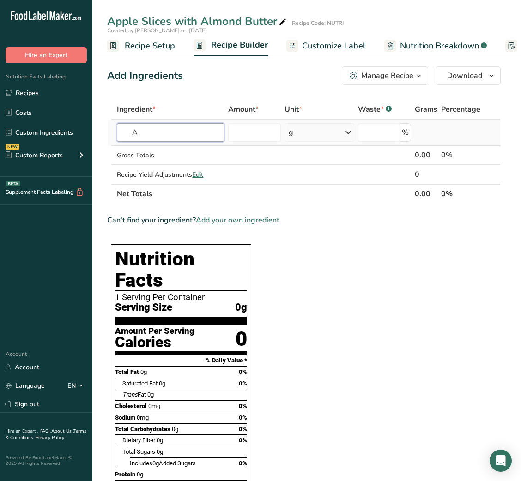
click at [146, 131] on input "A" at bounding box center [171, 132] width 108 height 18
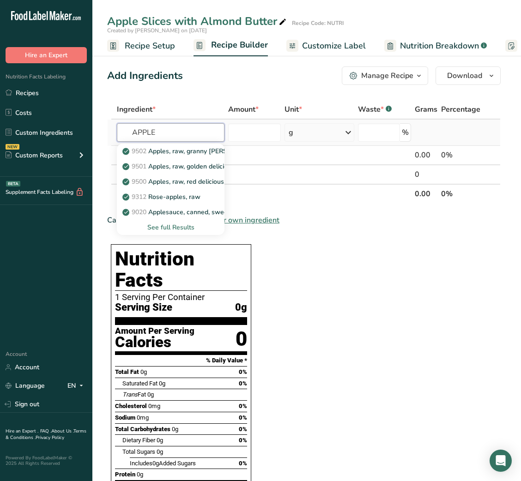
type input "APPLE"
click at [182, 231] on div "See full Results" at bounding box center [170, 228] width 93 height 10
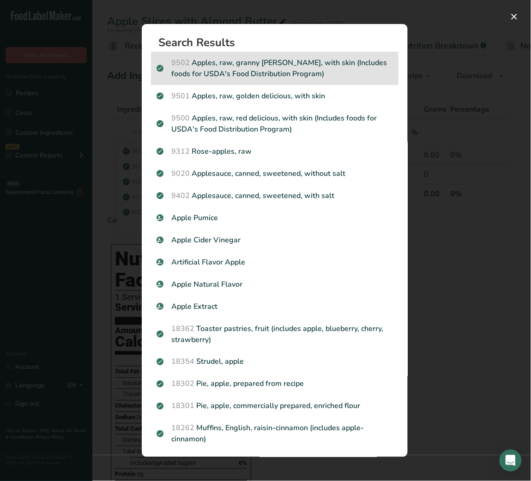
click at [264, 73] on p "9502 Apples, raw, granny [PERSON_NAME], with skin (Includes foods for USDA's Fo…" at bounding box center [275, 68] width 236 height 22
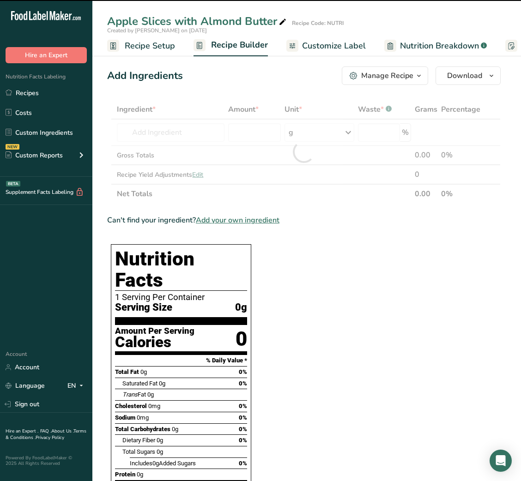
type input "0"
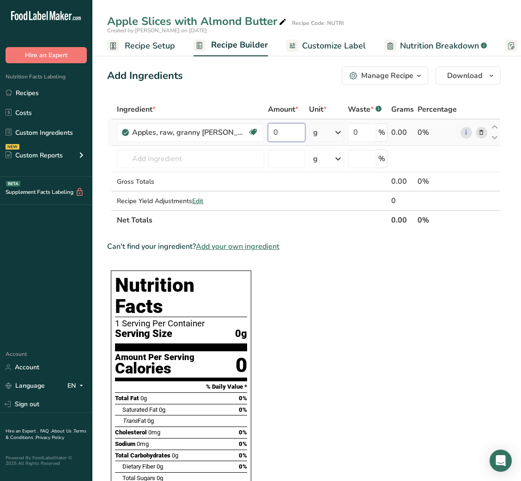
click at [278, 127] on input "0" at bounding box center [286, 132] width 37 height 18
type input "150"
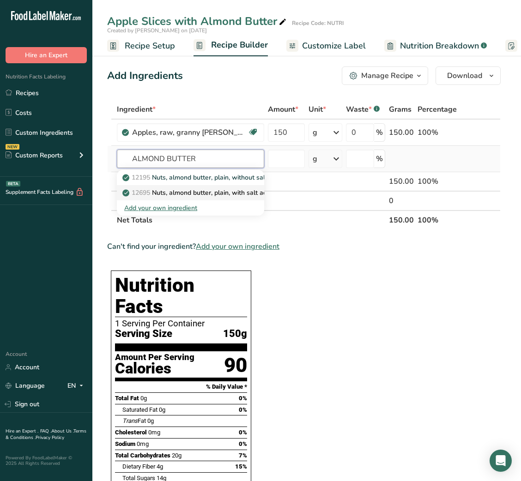
type input "ALMOND BUTTER"
click at [187, 190] on p "12695 Nuts, almond butter, plain, with salt added" at bounding box center [201, 193] width 154 height 10
type input "Nuts, almond butter, plain, with salt added"
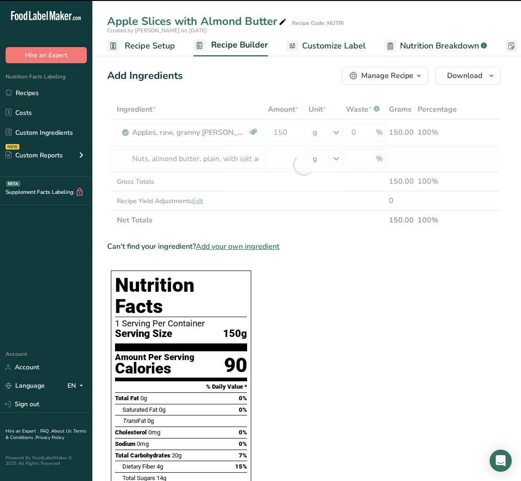
type input "0"
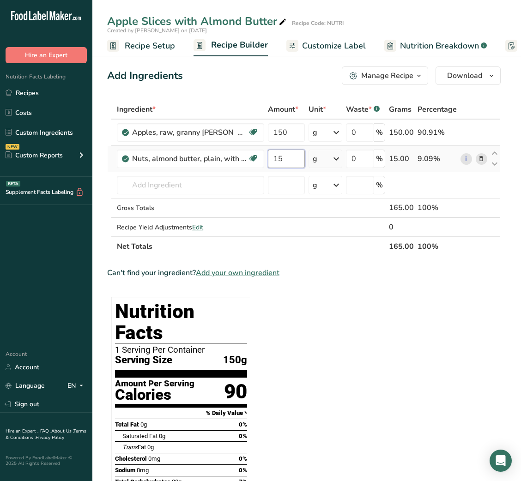
type input "15"
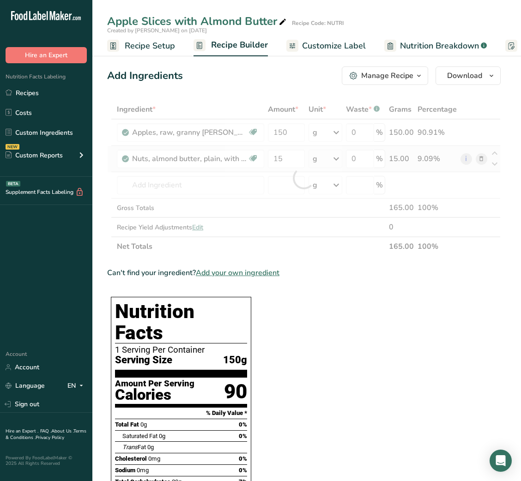
click at [266, 83] on div "Add Ingredients Manage Recipe Delete Recipe Duplicate Recipe Scale Recipe Save …" at bounding box center [303, 76] width 393 height 18
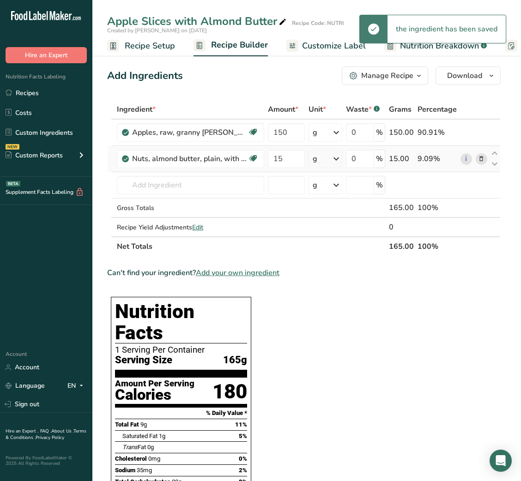
click at [326, 48] on span "Customize Label" at bounding box center [334, 46] width 64 height 12
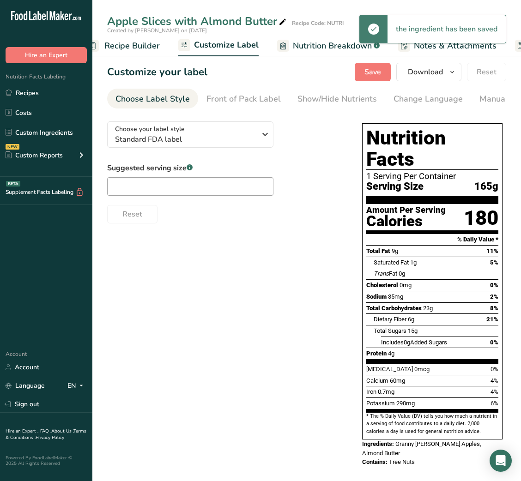
scroll to position [0, 180]
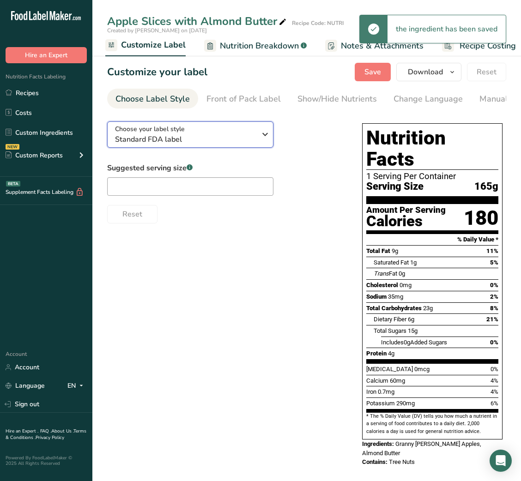
click at [219, 140] on span "Standard FDA label" at bounding box center [185, 139] width 141 height 11
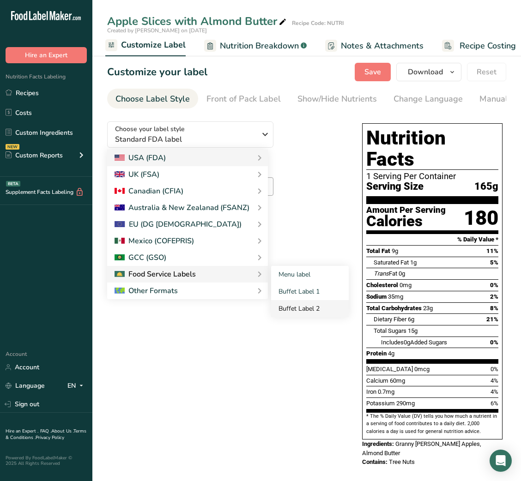
click at [287, 304] on link "Buffet Label 2" at bounding box center [310, 308] width 78 height 17
checkbox input "false"
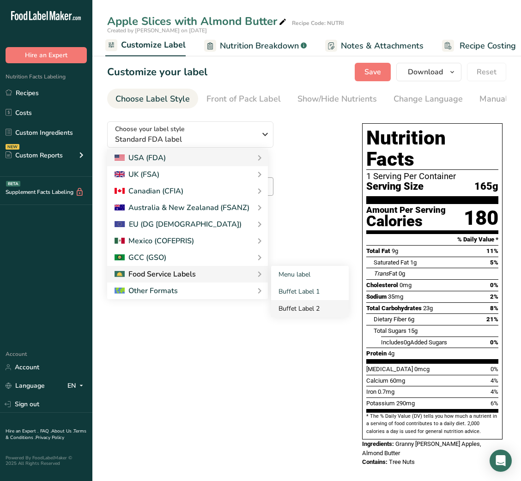
checkbox input "false"
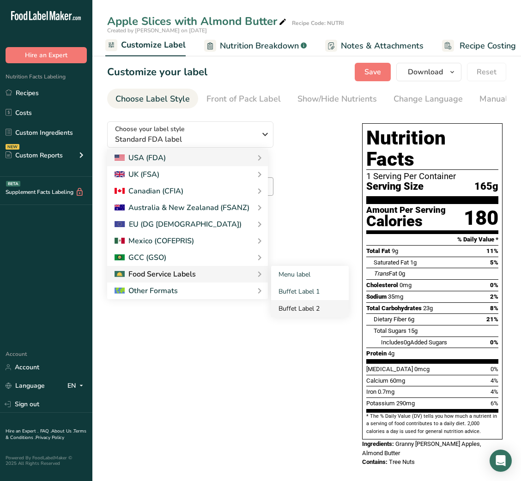
checkbox input "false"
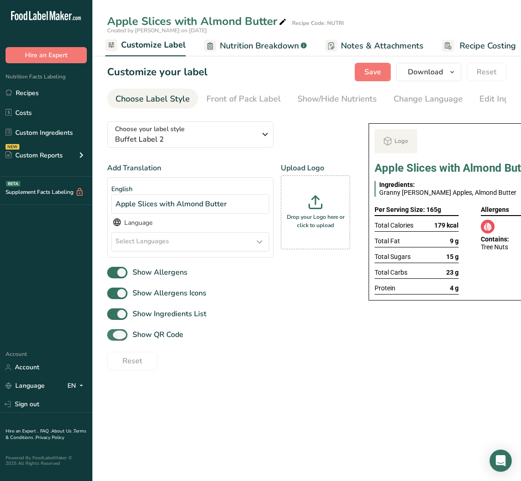
click at [162, 336] on span "Show QR Code" at bounding box center [155, 334] width 56 height 11
click at [113, 336] on input "Show QR Code" at bounding box center [110, 335] width 6 height 6
checkbox input "false"
click at [351, 100] on div "Show/Hide Nutrients" at bounding box center [336, 99] width 79 height 12
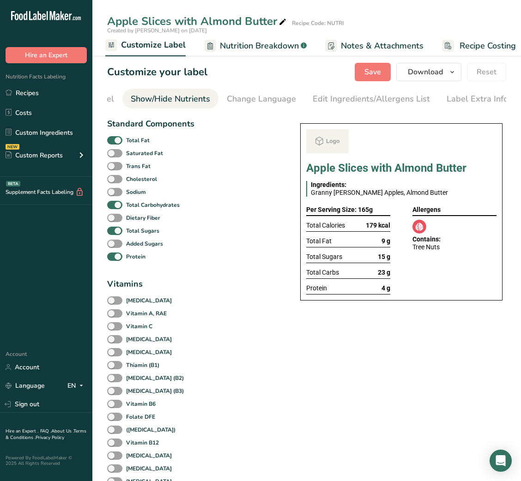
scroll to position [0, 169]
click at [137, 139] on b "Total Fat" at bounding box center [138, 140] width 24 height 8
click at [113, 139] on input "Total Fat" at bounding box center [110, 140] width 6 height 6
checkbox input "false"
click at [131, 235] on b "Total Sugars" at bounding box center [142, 231] width 33 height 8
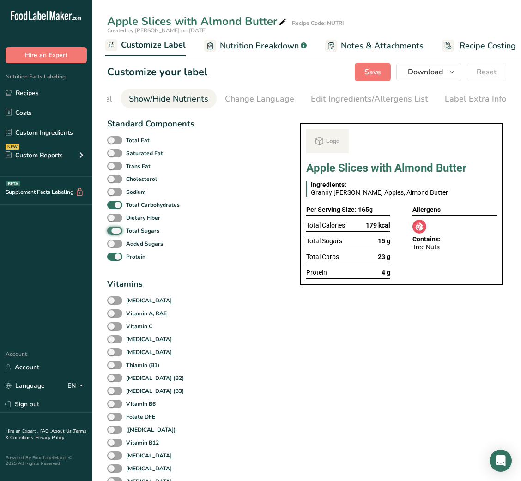
click at [113, 234] on input "Total Sugars" at bounding box center [110, 231] width 6 height 6
checkbox input "false"
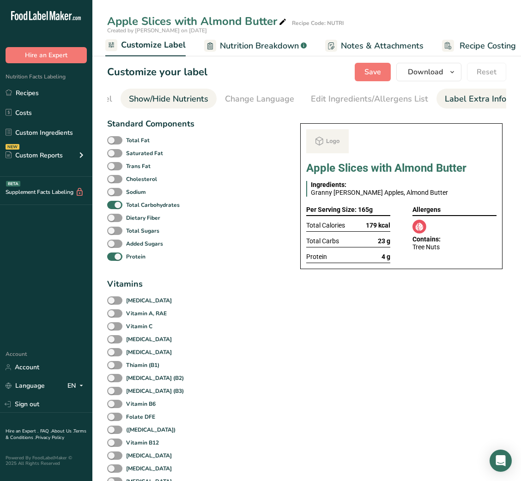
click at [476, 98] on div "Label Extra Info" at bounding box center [475, 99] width 61 height 12
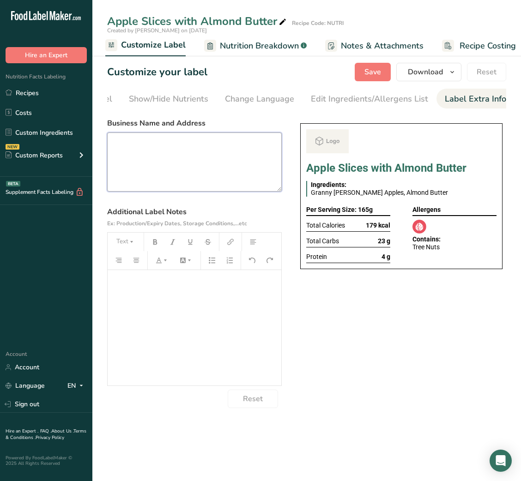
click at [238, 170] on textarea at bounding box center [194, 162] width 175 height 59
paste textarea "USE BY: [DATE] KEEP REFRIGERATED BELOW 5 DEGREE REHEAT BEFORE EATING DINNER"
click at [131, 180] on textarea "USE BY: [DATE] KEEP REFRIGERATED BELOW 5 DEGREE REHEAT BEFORE EATING DINNER" at bounding box center [194, 162] width 175 height 59
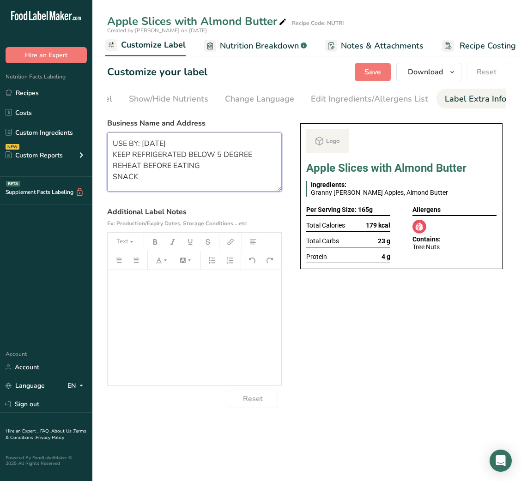
click at [137, 165] on textarea "USE BY: [DATE] KEEP REFRIGERATED BELOW 5 DEGREE REHEAT BEFORE EATING SNACK" at bounding box center [194, 162] width 175 height 59
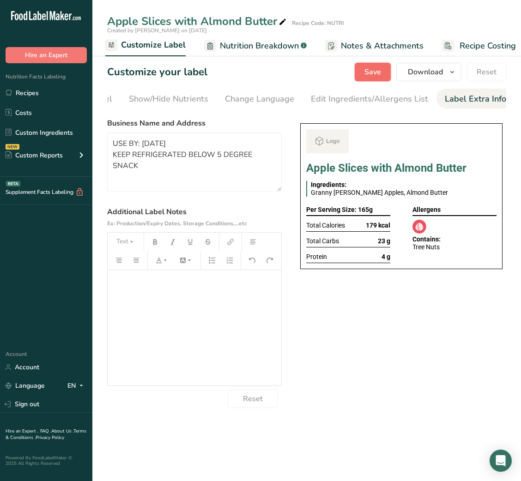
click at [375, 74] on span "Save" at bounding box center [372, 72] width 17 height 11
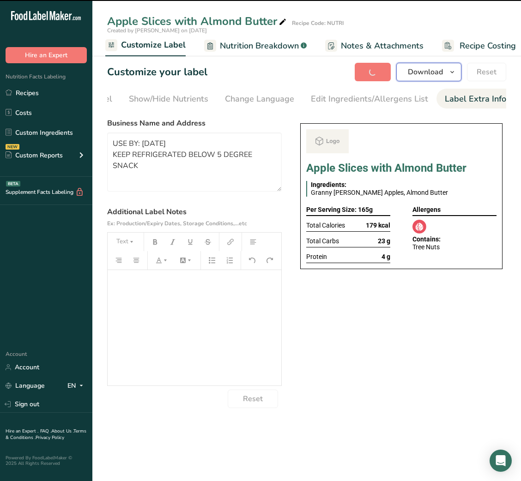
click at [454, 72] on icon "button" at bounding box center [451, 73] width 7 height 12
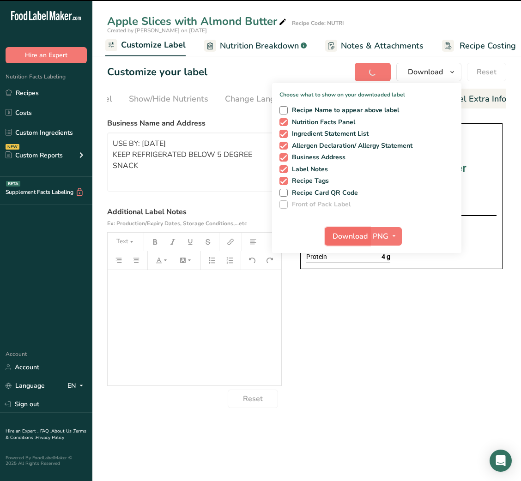
click at [351, 234] on span "Download" at bounding box center [350, 236] width 35 height 11
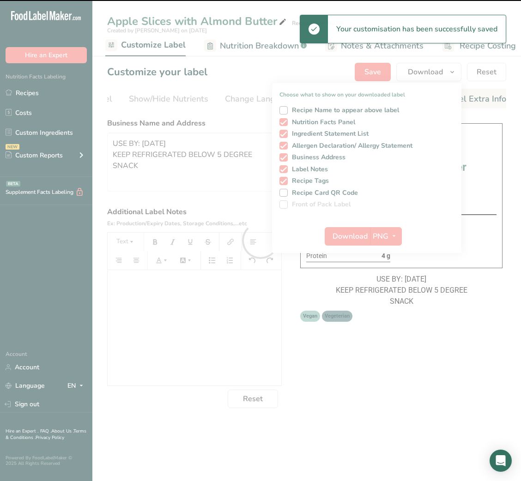
type textarea "USE BY: [DATE] KEEP REFRIGERATED BELOW 5 DEGREE SNACK"
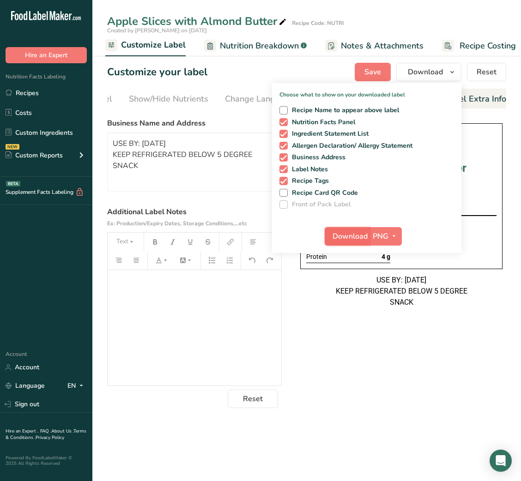
click at [356, 234] on span "Download" at bounding box center [350, 236] width 35 height 11
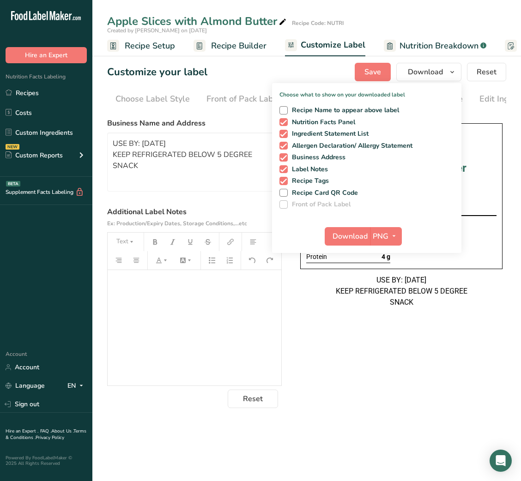
scroll to position [0, 169]
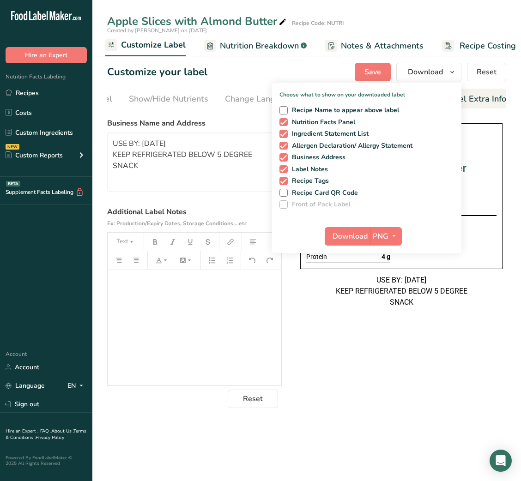
click at [418, 360] on div "Choose your label style Buffet Label 2 USA (FDA) Standard FDA label Tabular FDA…" at bounding box center [306, 261] width 399 height 294
